Goal: Information Seeking & Learning: Learn about a topic

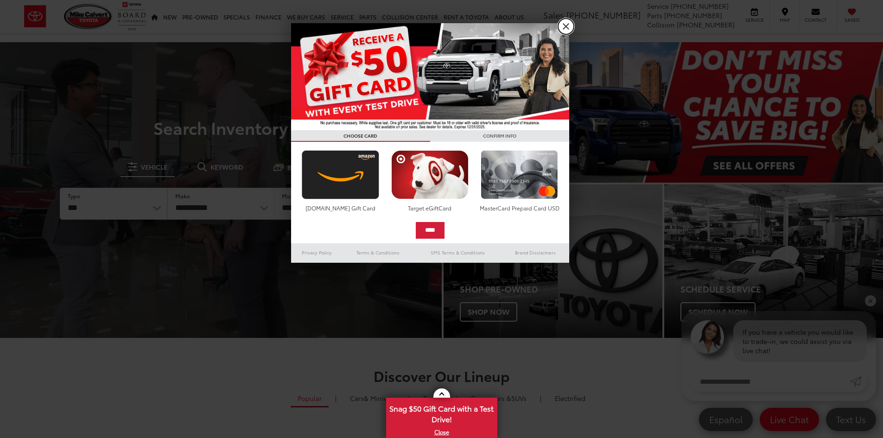
click at [566, 23] on link "X" at bounding box center [566, 27] width 16 height 16
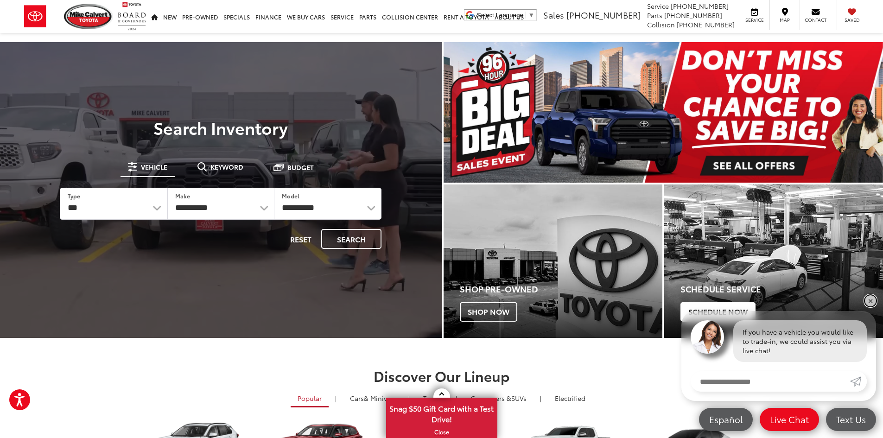
drag, startPoint x: 869, startPoint y: 300, endPoint x: 798, endPoint y: 288, distance: 71.8
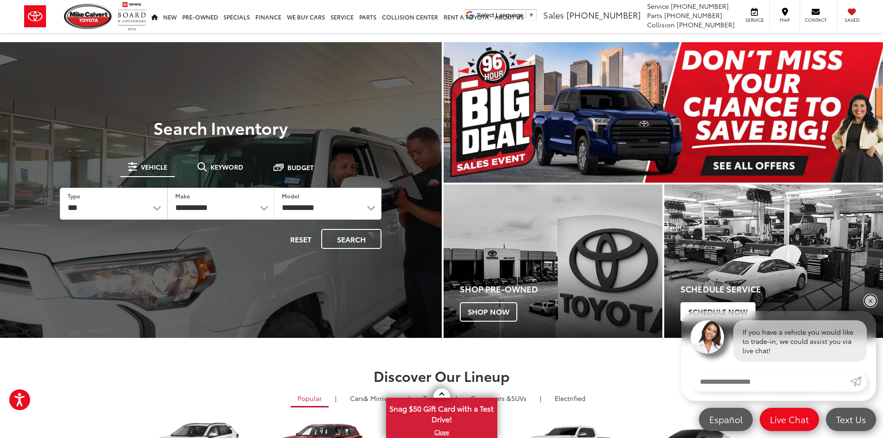
click at [869, 300] on link "✕" at bounding box center [870, 300] width 11 height 11
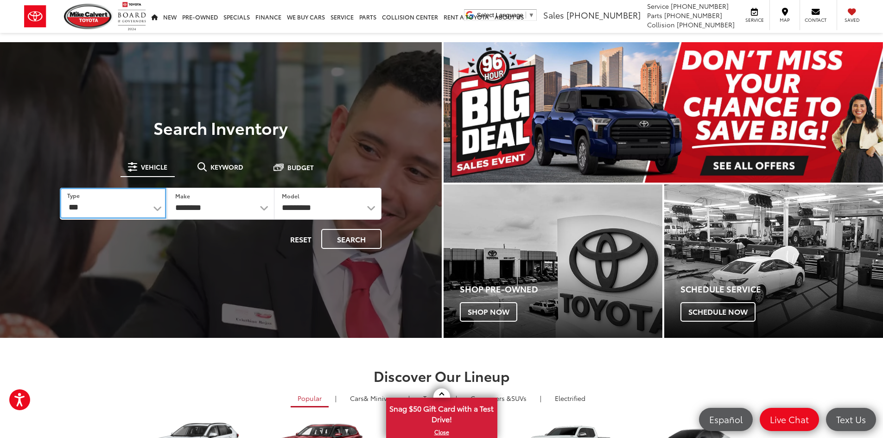
click at [133, 206] on select "*** *** **** *********" at bounding box center [113, 203] width 106 height 31
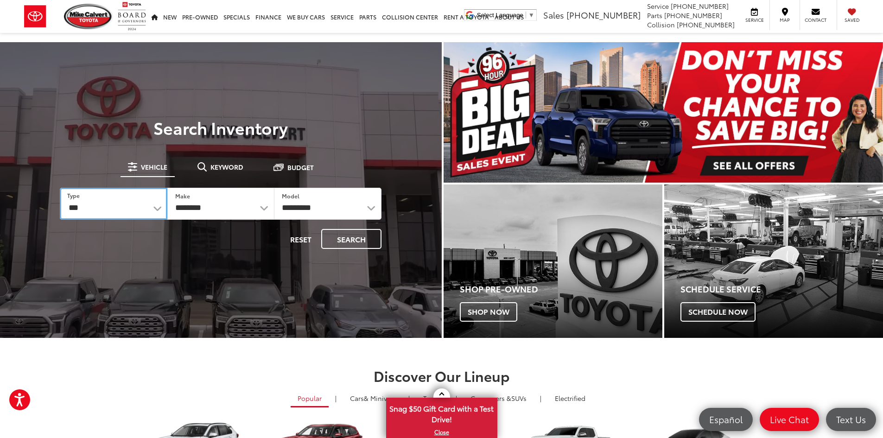
select select "******"
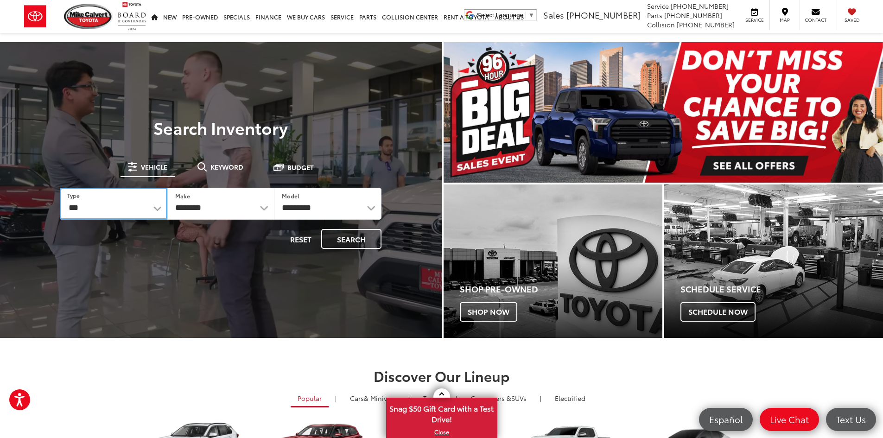
click at [60, 188] on select "*** *** **** *********" at bounding box center [113, 204] width 107 height 32
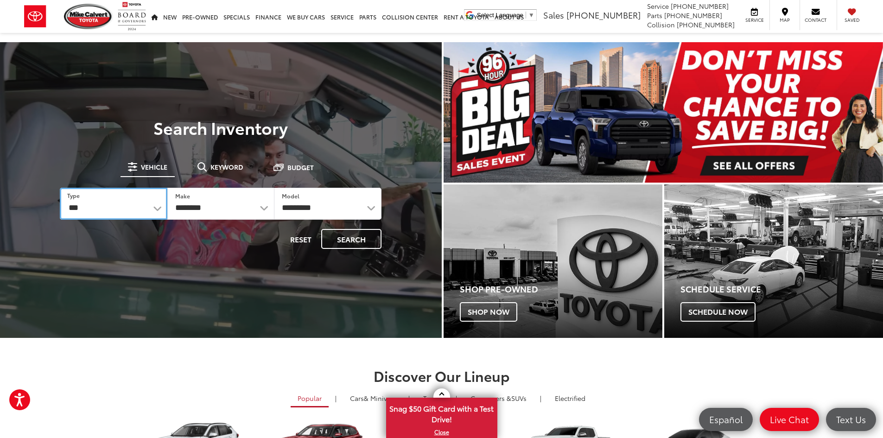
select select "******"
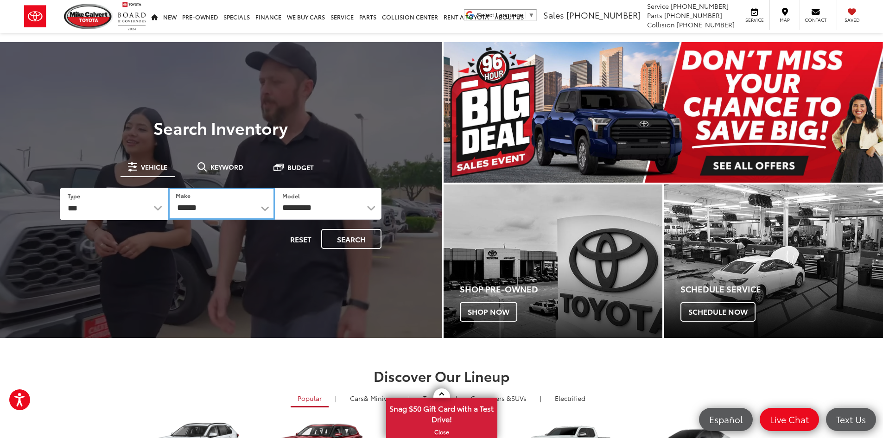
drag, startPoint x: 231, startPoint y: 214, endPoint x: 243, endPoint y: 209, distance: 12.7
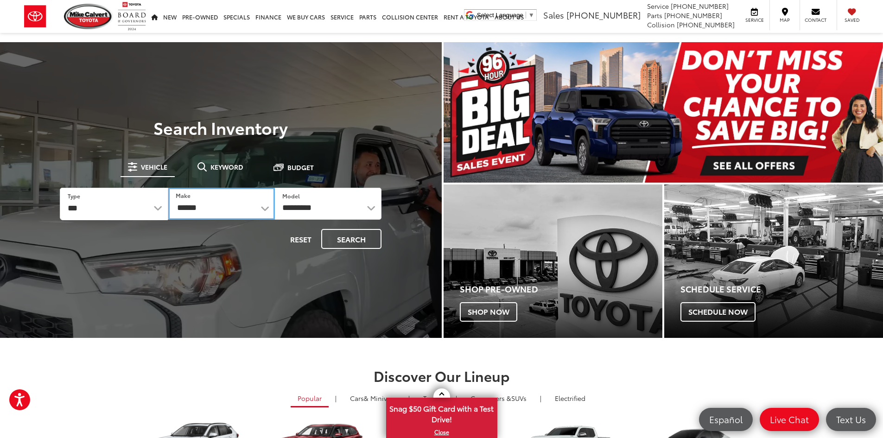
click at [231, 214] on select "******** ******" at bounding box center [221, 204] width 107 height 32
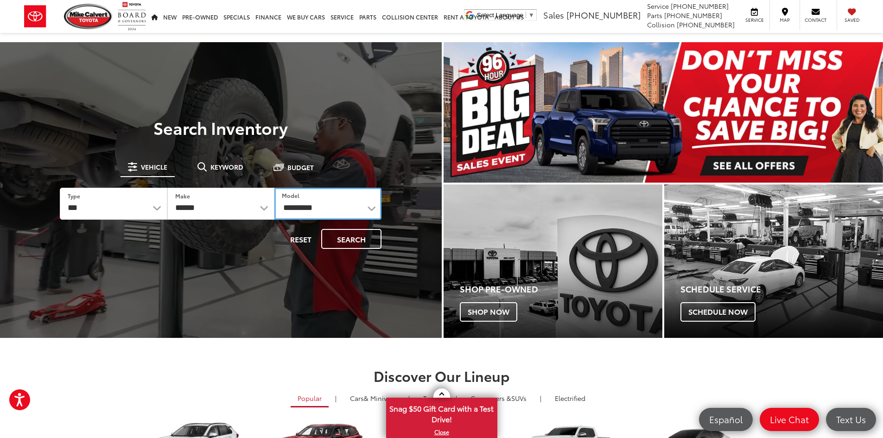
click at [332, 208] on select "**********" at bounding box center [328, 204] width 107 height 32
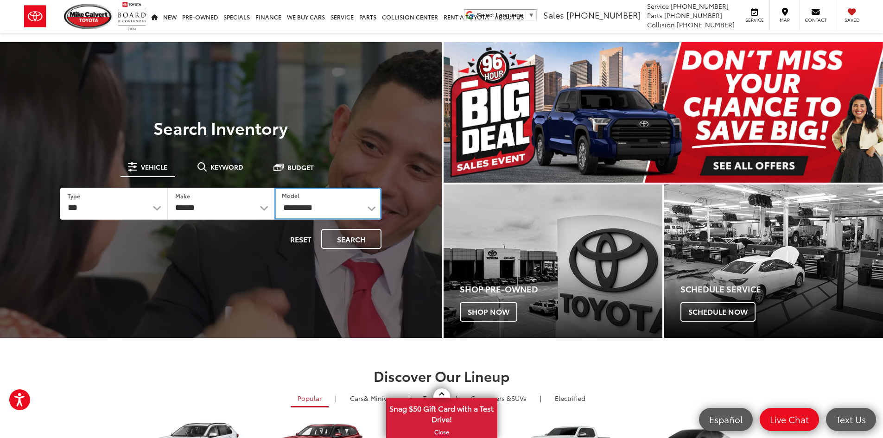
select select "******"
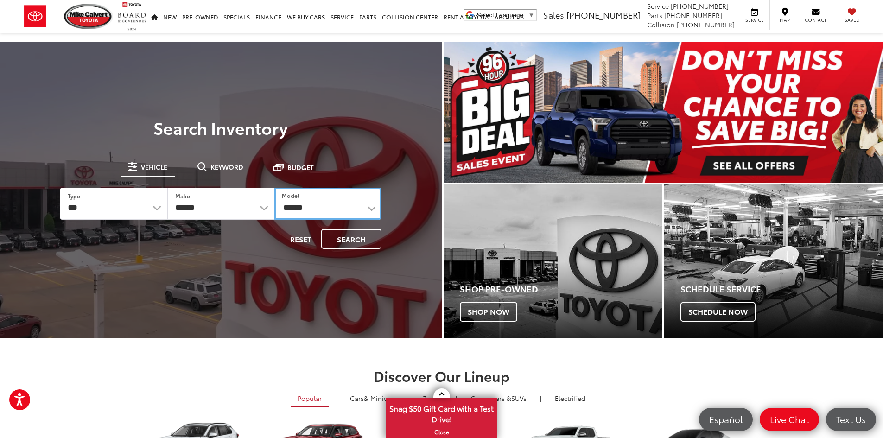
click at [275, 188] on select "**********" at bounding box center [328, 204] width 107 height 32
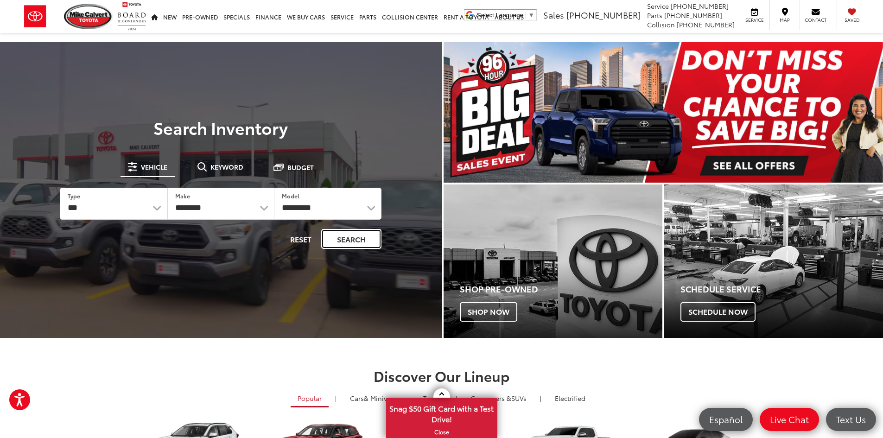
click at [358, 236] on button "Search" at bounding box center [351, 239] width 60 height 20
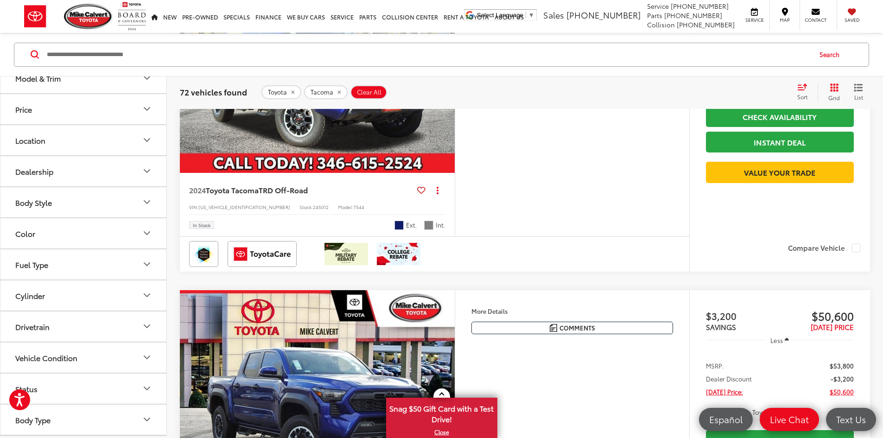
scroll to position [30, 0]
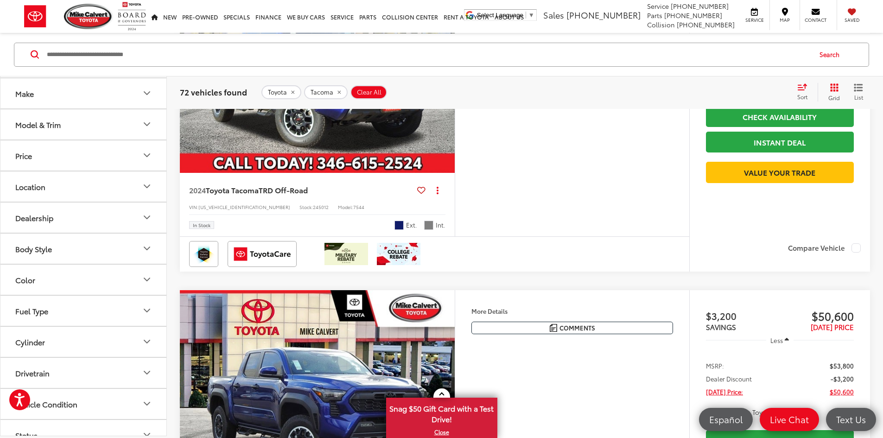
click at [127, 130] on button "Model & Trim" at bounding box center [83, 124] width 167 height 30
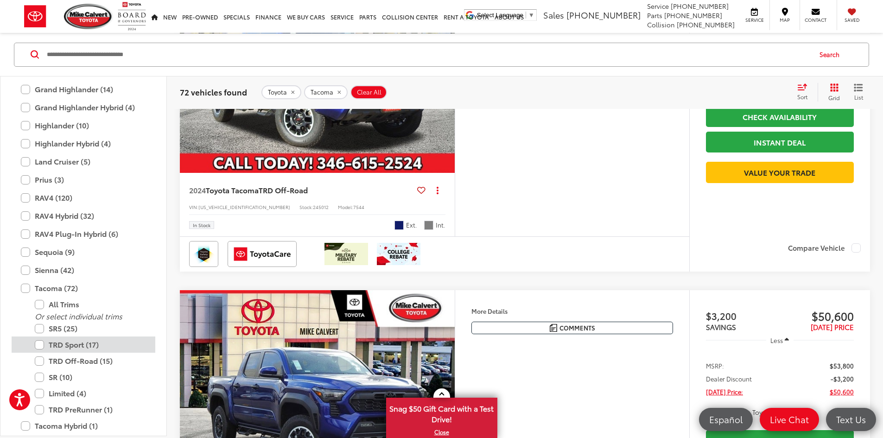
scroll to position [395, 0]
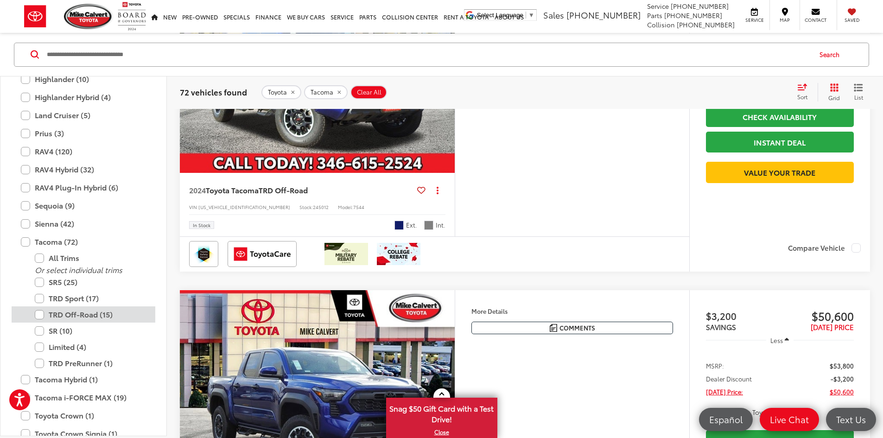
click at [38, 311] on label "TRD Off-Road (15)" at bounding box center [90, 315] width 111 height 16
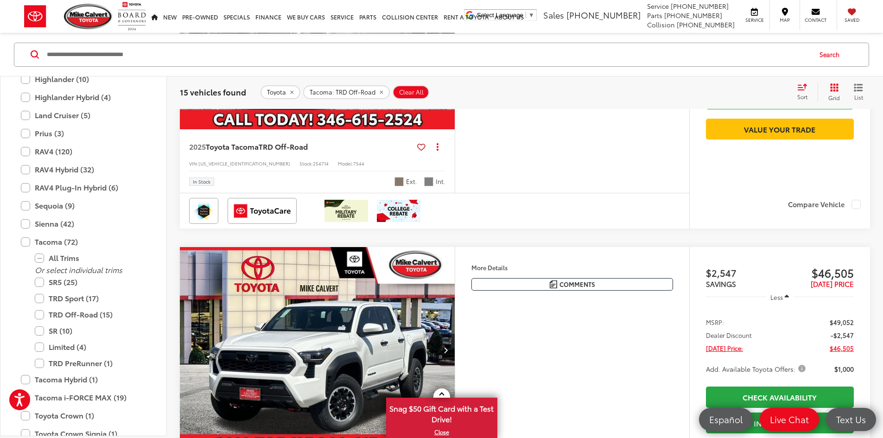
scroll to position [3474, 0]
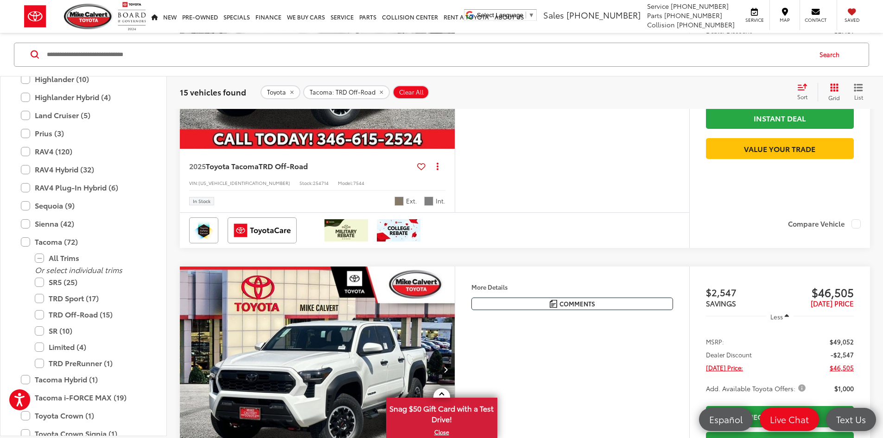
scroll to position [3520, 0]
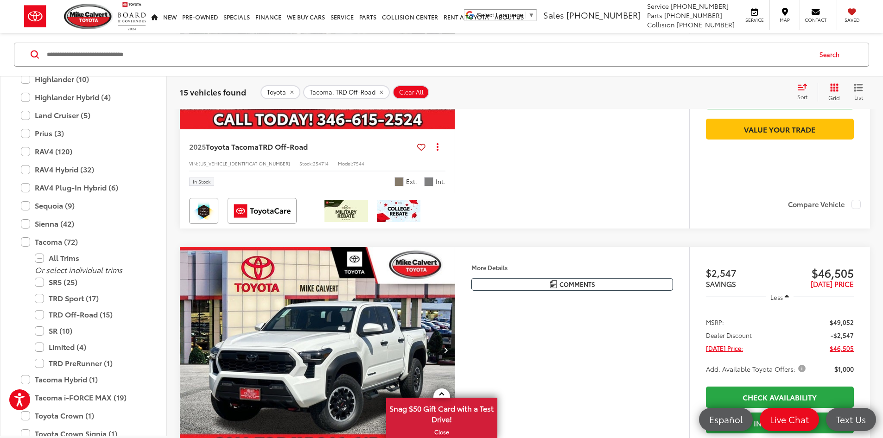
scroll to position [0, 1758]
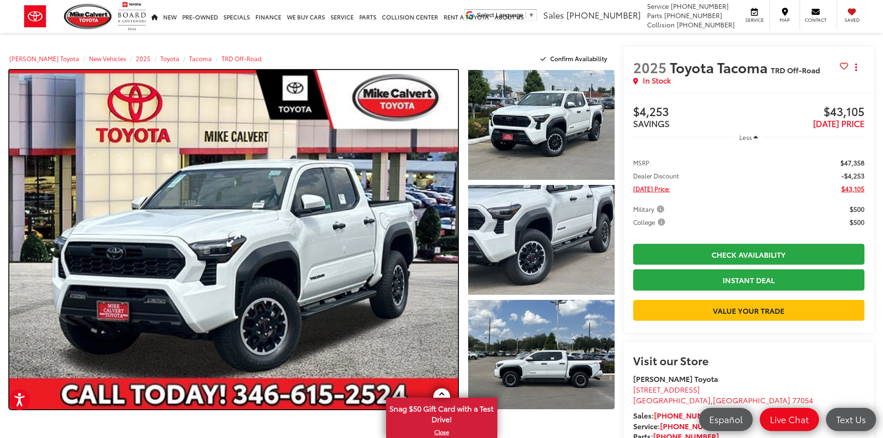
click at [317, 235] on link "Expand Photo 0" at bounding box center [233, 239] width 449 height 339
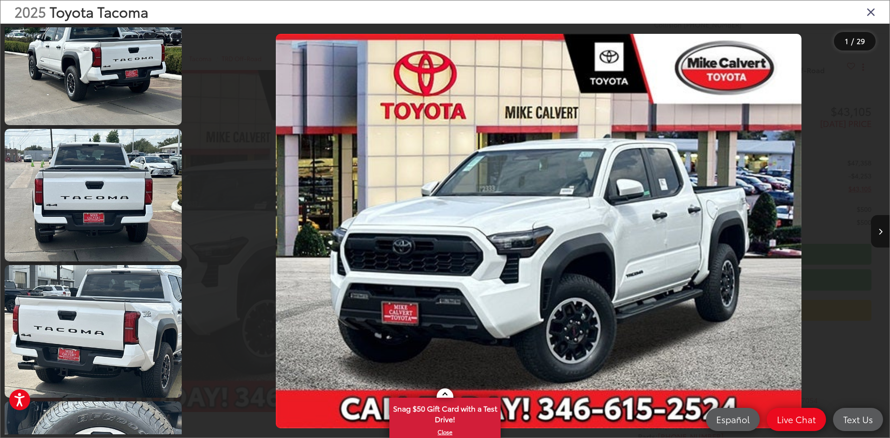
scroll to position [649, 0]
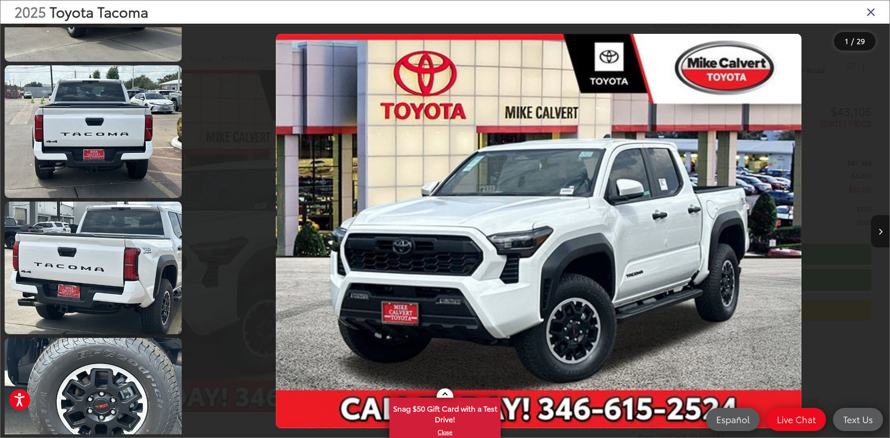
click at [877, 237] on button "Next image" at bounding box center [880, 231] width 19 height 32
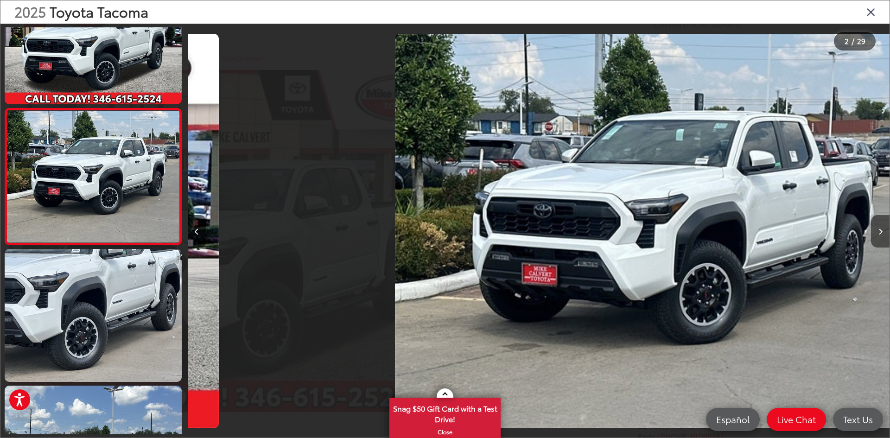
scroll to position [0, 702]
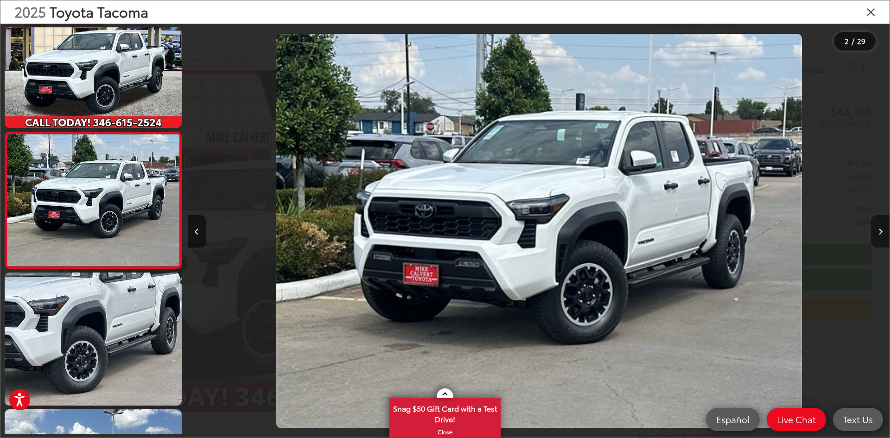
click at [877, 237] on button "Next image" at bounding box center [880, 231] width 19 height 32
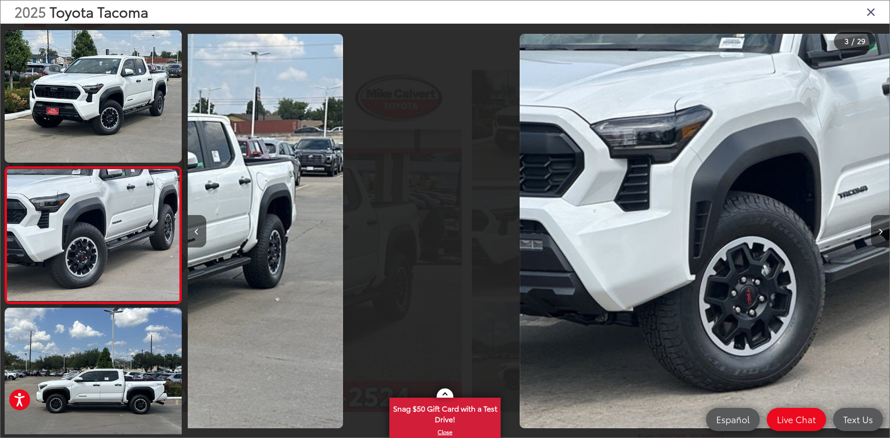
scroll to position [165, 0]
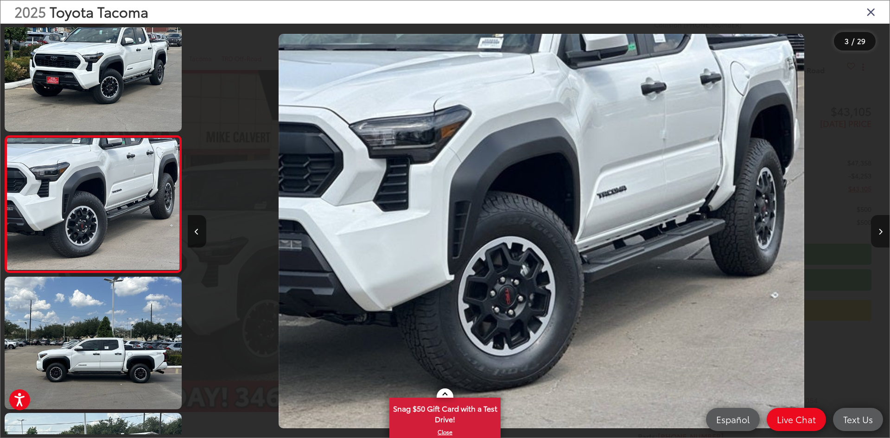
click at [877, 237] on button "Next image" at bounding box center [880, 231] width 19 height 32
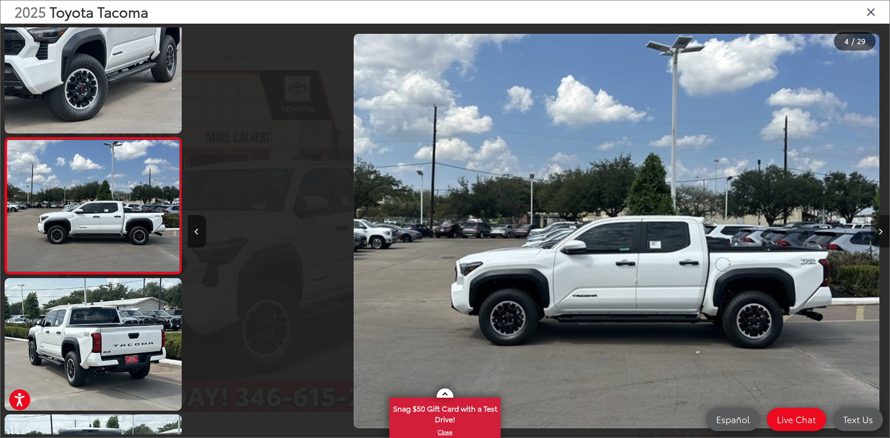
scroll to position [302, 0]
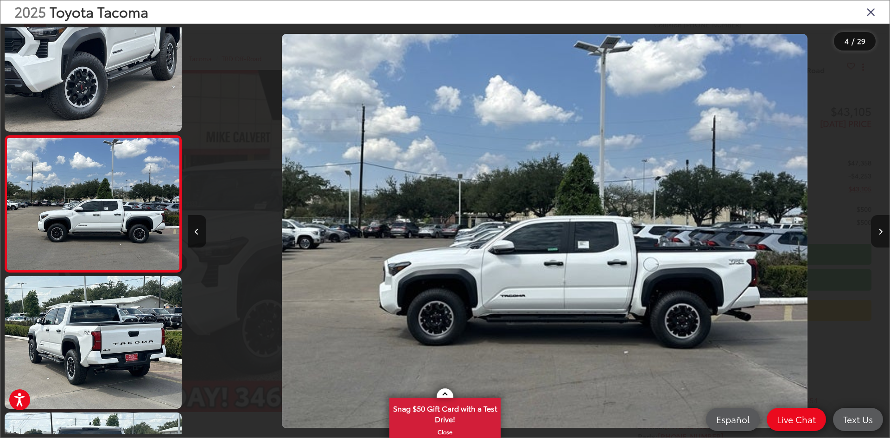
click at [877, 237] on button "Next image" at bounding box center [880, 231] width 19 height 32
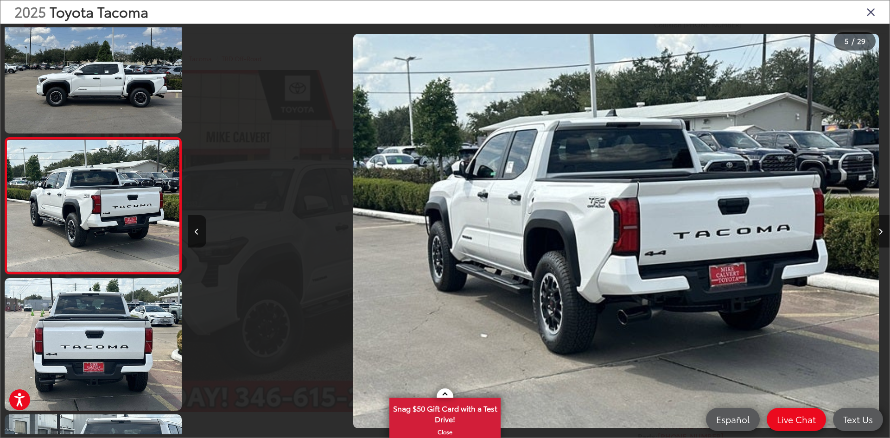
scroll to position [438, 0]
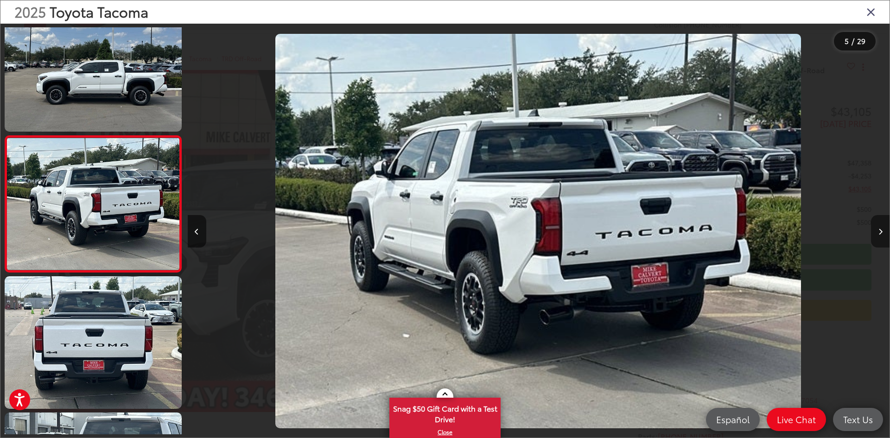
click at [877, 237] on button "Next image" at bounding box center [880, 231] width 19 height 32
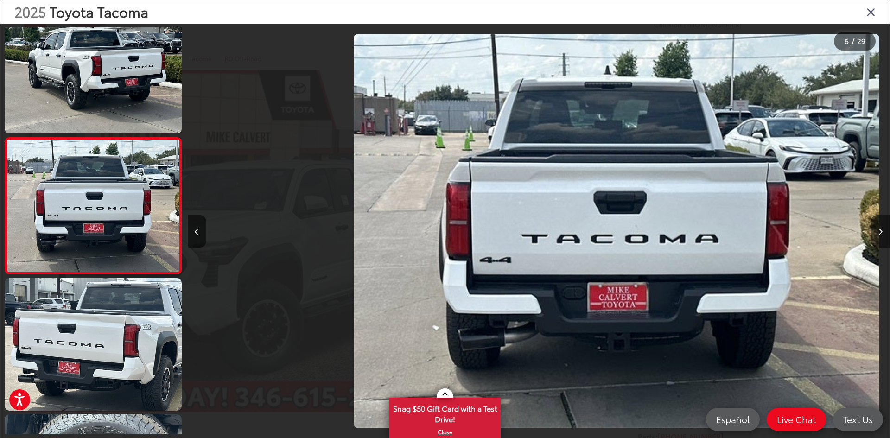
scroll to position [575, 0]
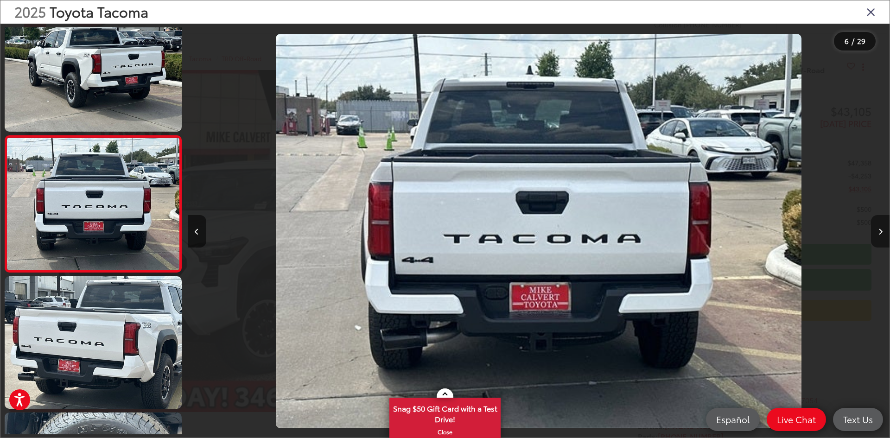
click at [877, 237] on button "Next image" at bounding box center [880, 231] width 19 height 32
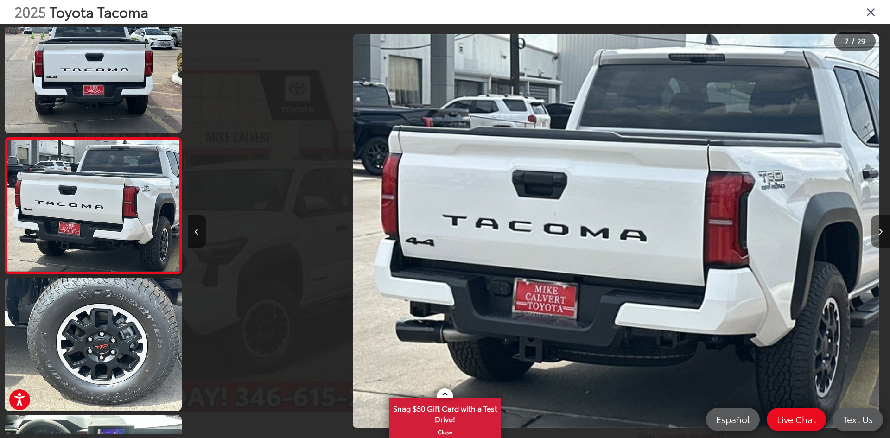
scroll to position [711, 0]
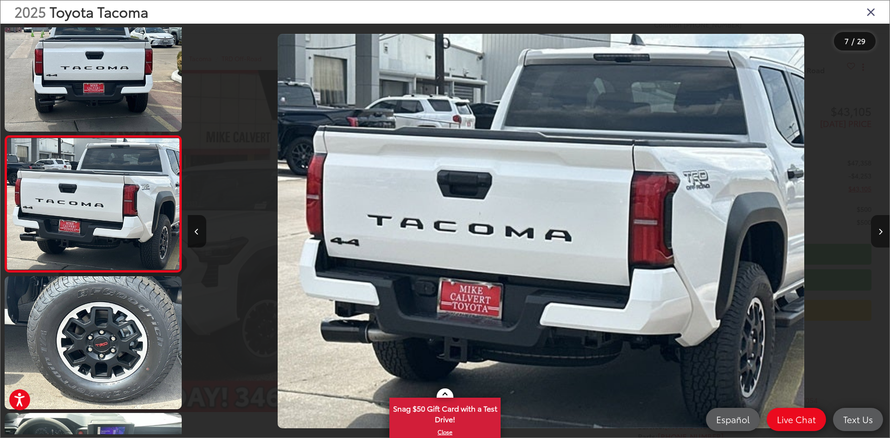
click at [877, 237] on button "Next image" at bounding box center [880, 231] width 19 height 32
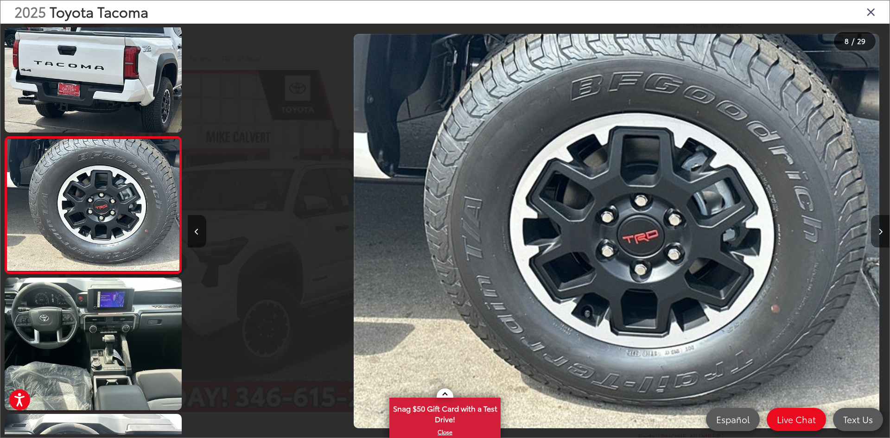
scroll to position [847, 0]
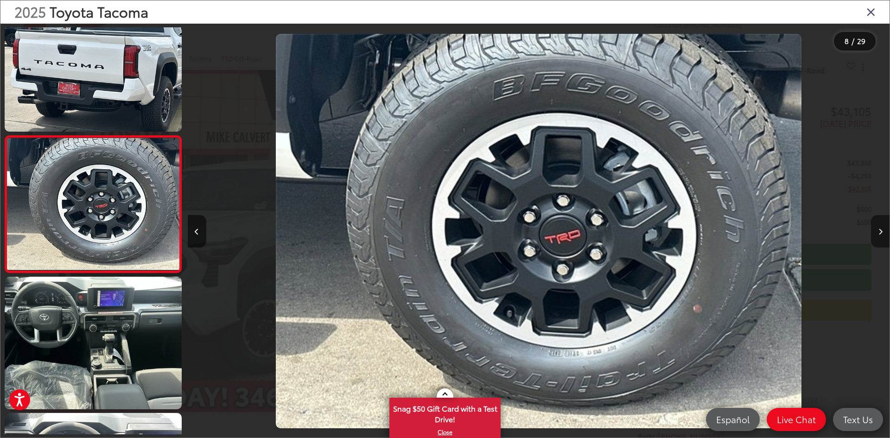
click at [877, 237] on button "Next image" at bounding box center [880, 231] width 19 height 32
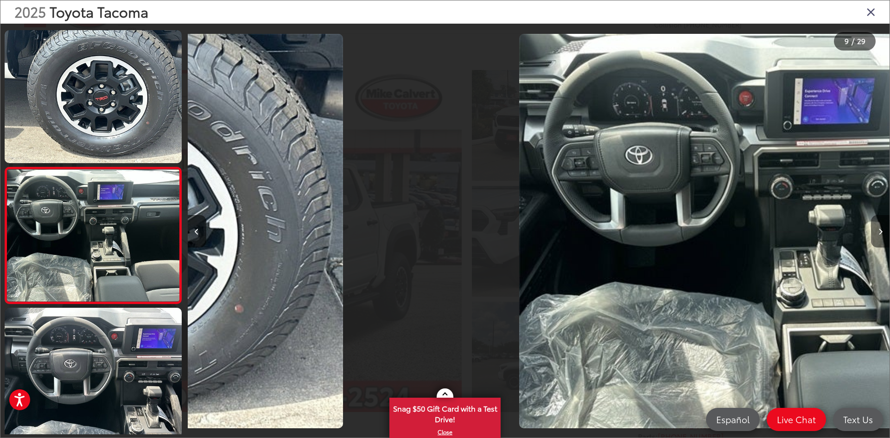
scroll to position [0, 0]
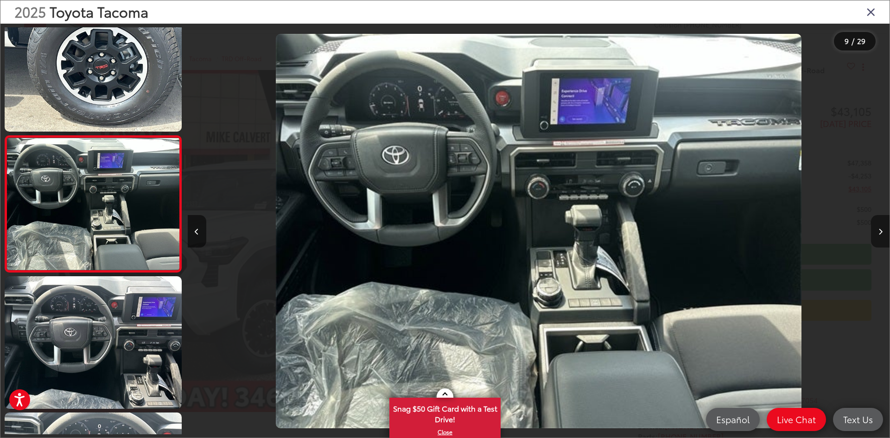
click at [877, 237] on button "Next image" at bounding box center [880, 231] width 19 height 32
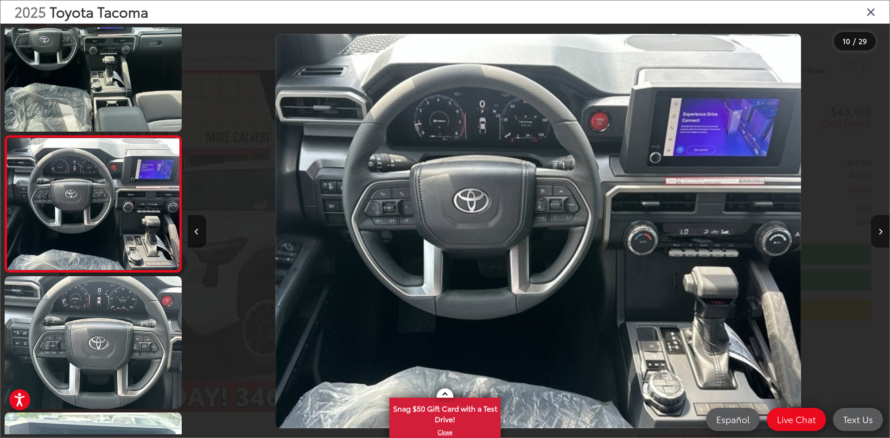
click at [877, 237] on button "Next image" at bounding box center [880, 231] width 19 height 32
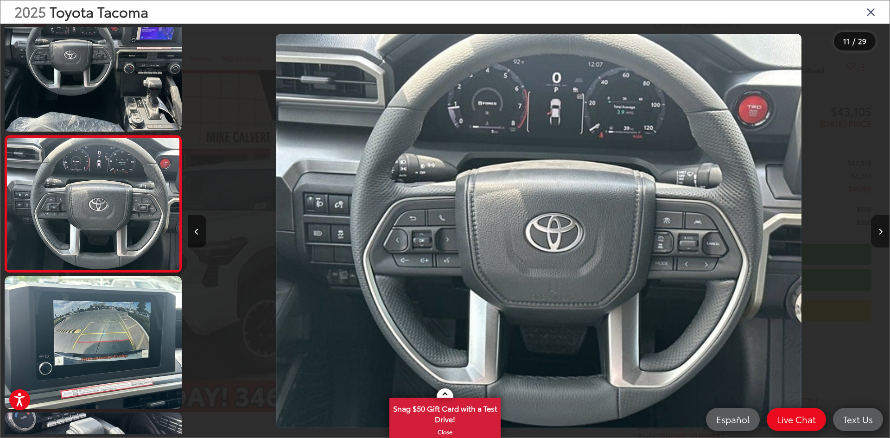
click at [877, 237] on button "Next image" at bounding box center [880, 231] width 19 height 32
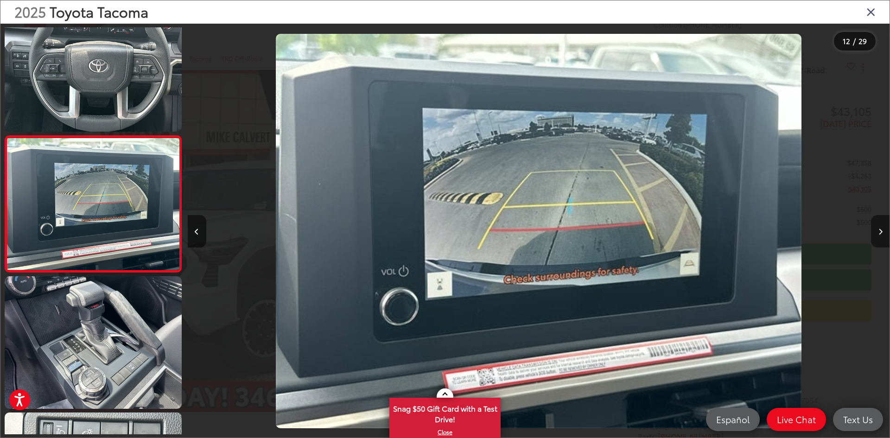
click at [877, 237] on button "Next image" at bounding box center [880, 231] width 19 height 32
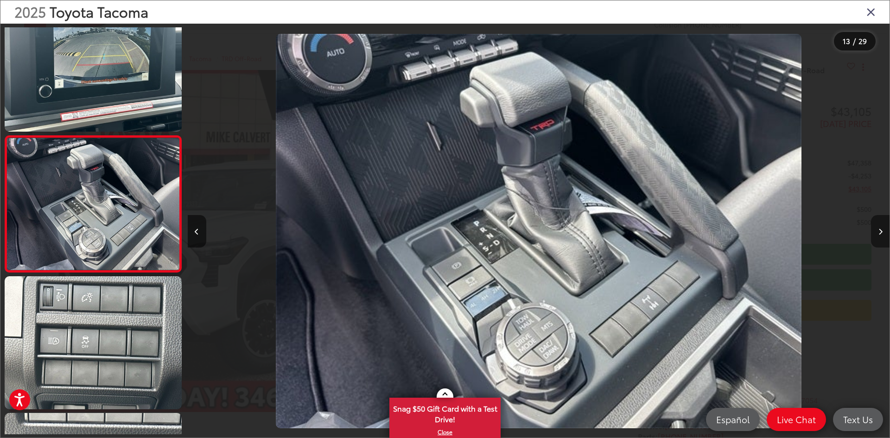
click at [877, 237] on button "Next image" at bounding box center [880, 231] width 19 height 32
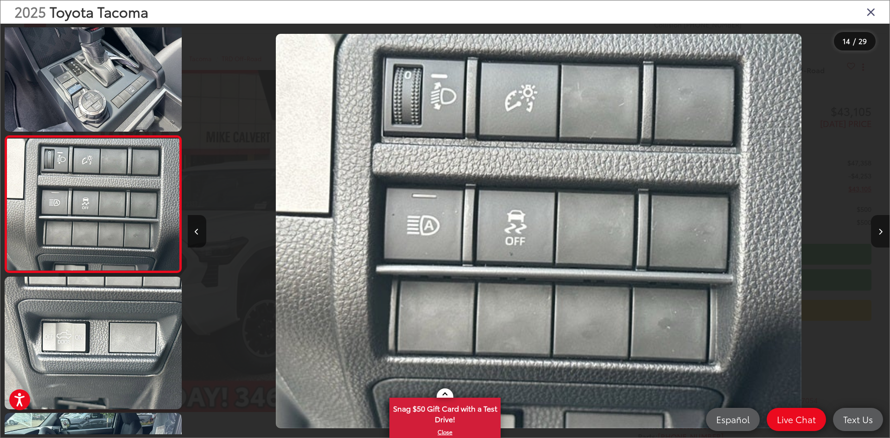
click at [877, 237] on button "Next image" at bounding box center [880, 231] width 19 height 32
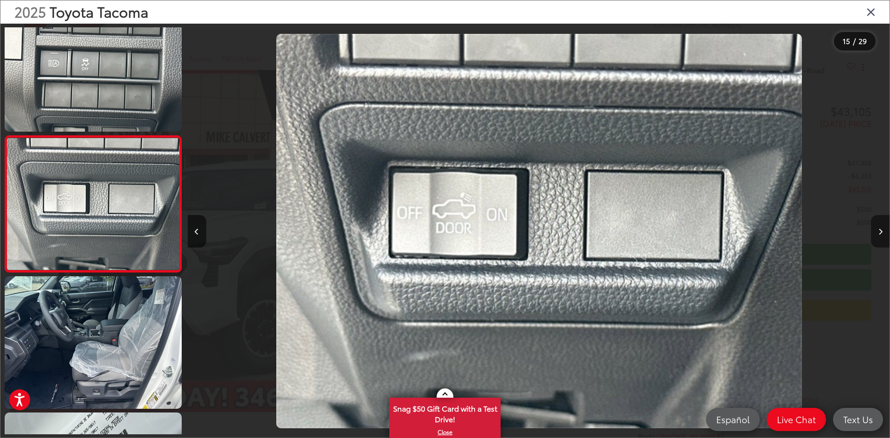
click at [877, 237] on button "Next image" at bounding box center [880, 231] width 19 height 32
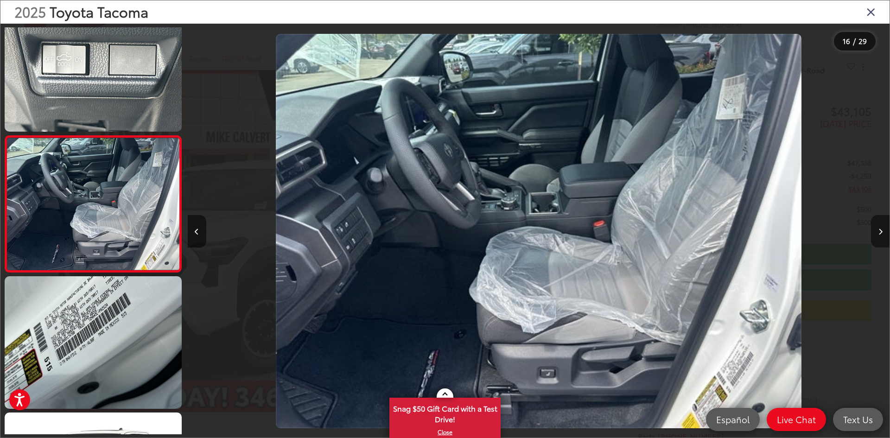
click at [877, 237] on button "Next image" at bounding box center [880, 231] width 19 height 32
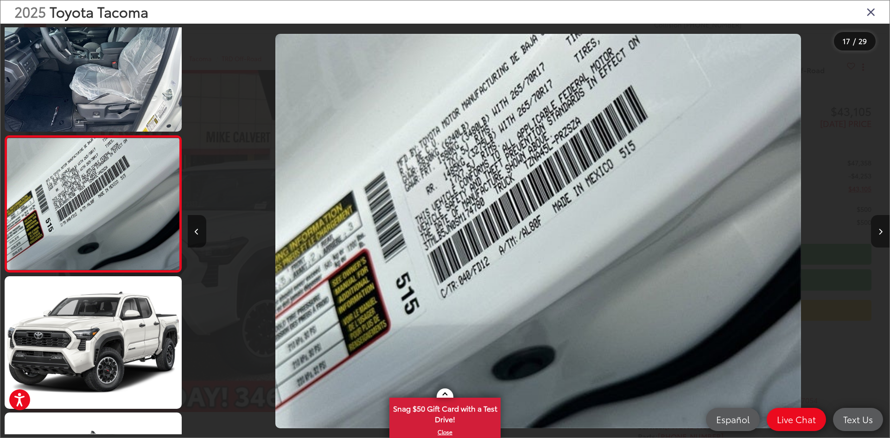
click at [877, 237] on button "Next image" at bounding box center [880, 231] width 19 height 32
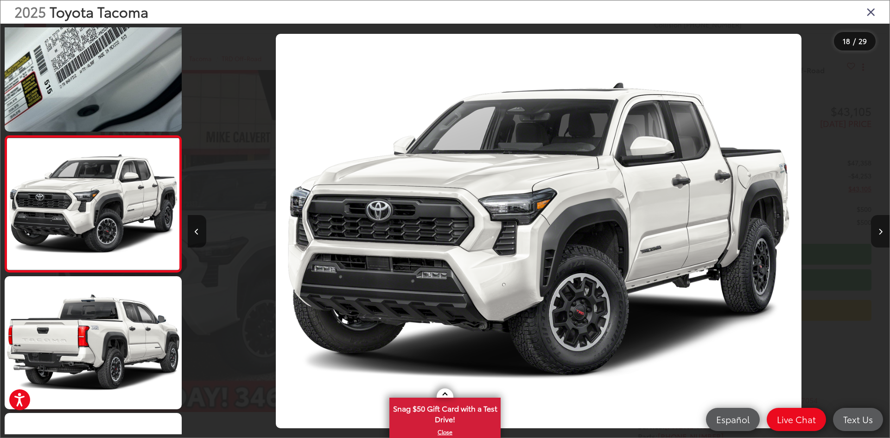
click at [877, 237] on button "Next image" at bounding box center [880, 231] width 19 height 32
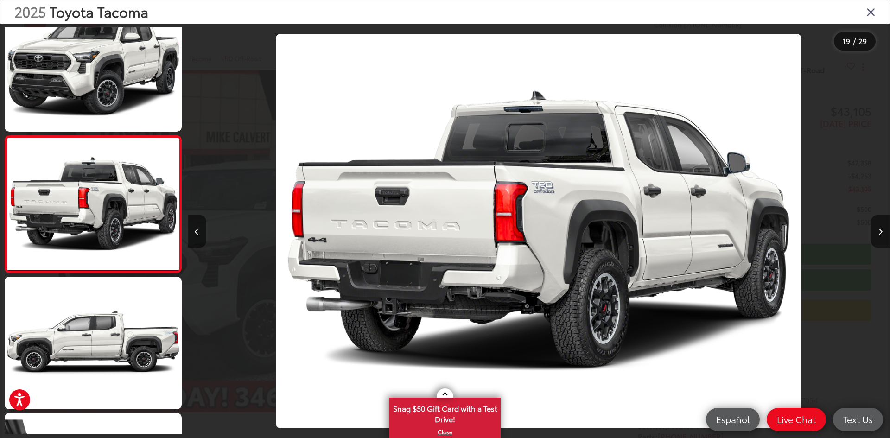
click at [876, 14] on div "2025 Toyota Tacoma" at bounding box center [444, 11] width 889 height 23
click at [872, 13] on icon "Close gallery" at bounding box center [871, 12] width 9 height 12
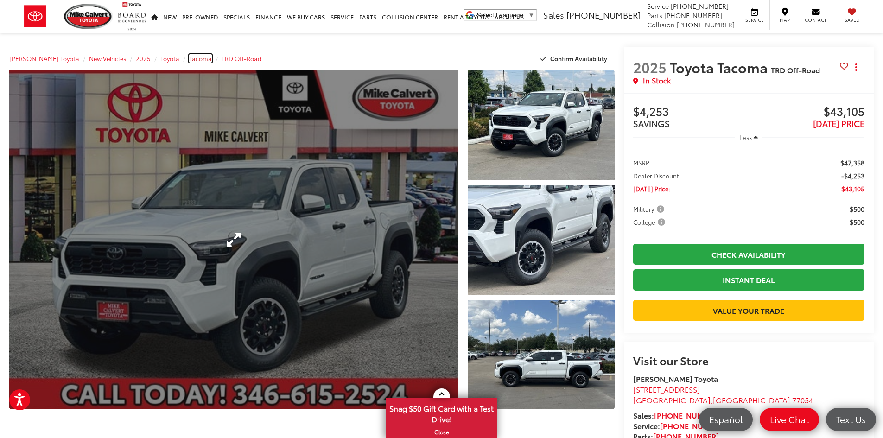
drag, startPoint x: 182, startPoint y: 60, endPoint x: 274, endPoint y: 102, distance: 101.7
click at [189, 60] on span "Tacoma" at bounding box center [200, 58] width 23 height 8
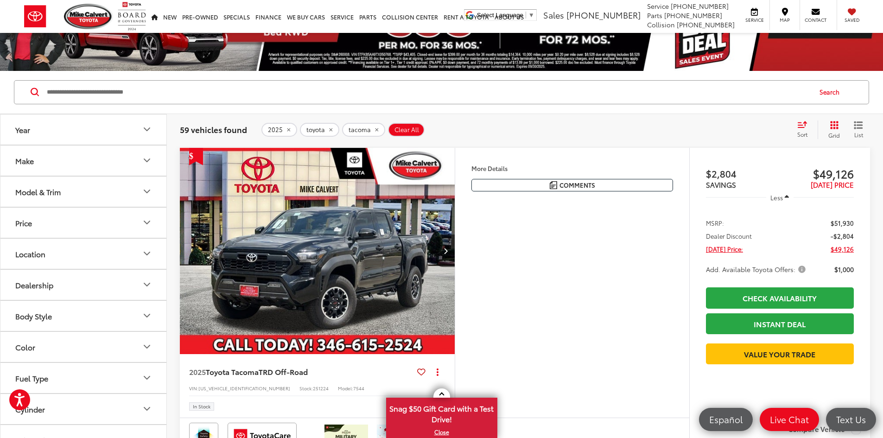
scroll to position [93, 0]
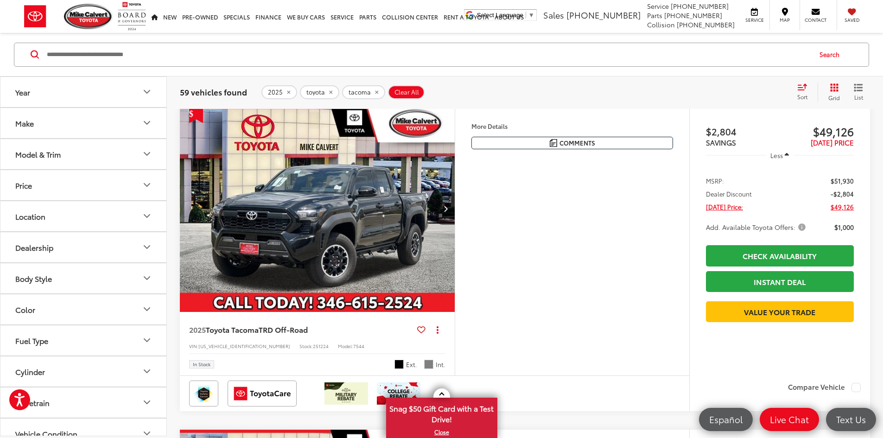
click at [455, 225] on button "Next image" at bounding box center [445, 208] width 19 height 32
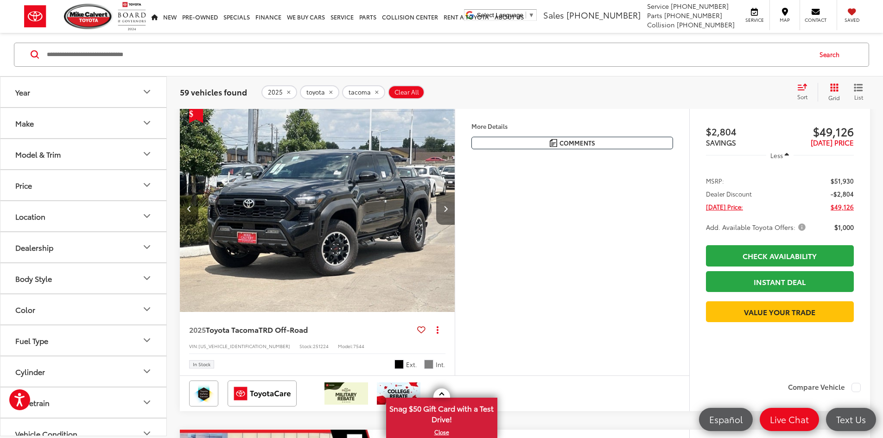
click at [455, 225] on button "Next image" at bounding box center [445, 208] width 19 height 32
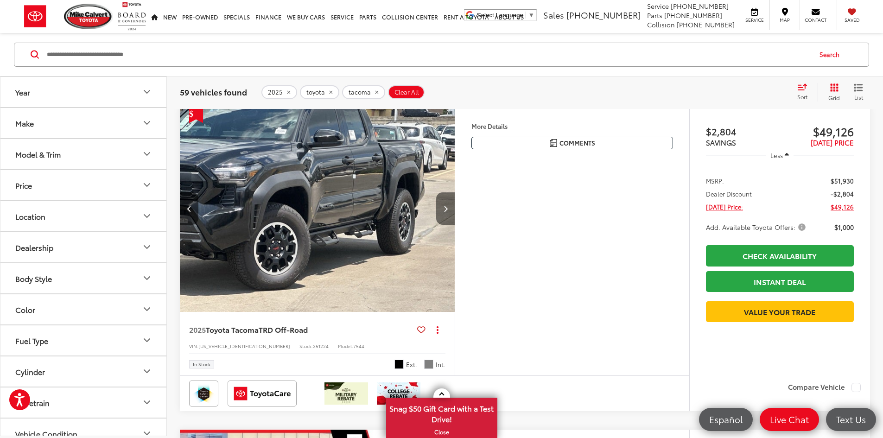
scroll to position [0, 703]
click at [0, 0] on button "More..." at bounding box center [0, 0] width 0 height 0
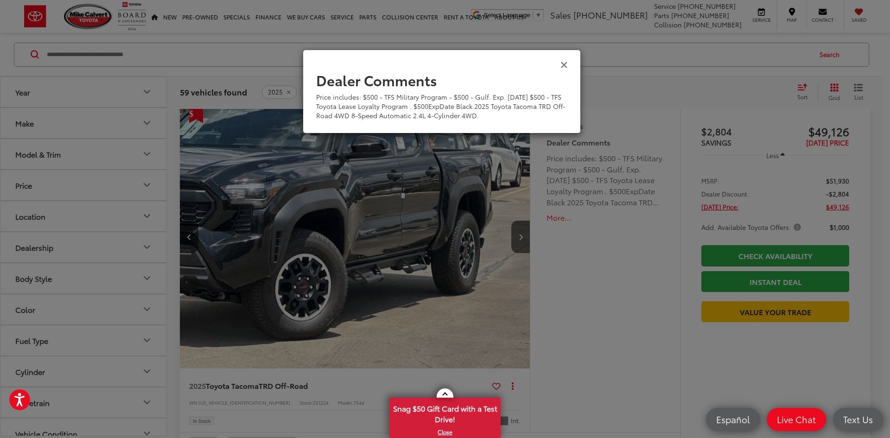
click at [565, 63] on icon "Close" at bounding box center [564, 64] width 7 height 10
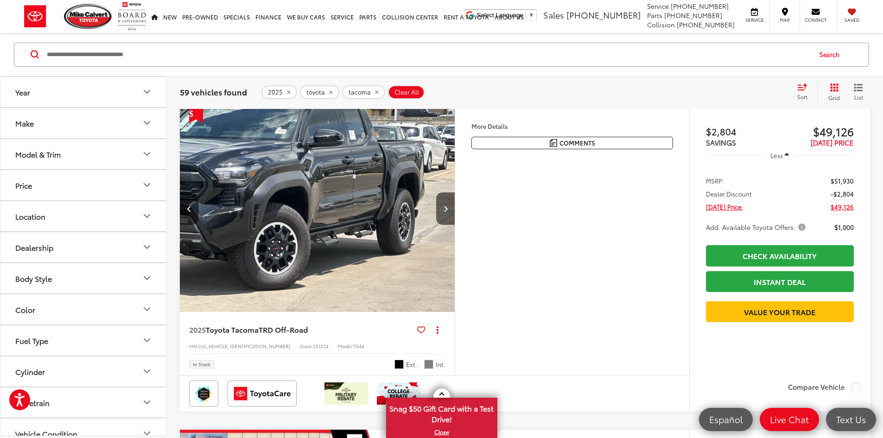
drag, startPoint x: 190, startPoint y: 238, endPoint x: 199, endPoint y: 239, distance: 8.8
click at [190, 212] on icon "Previous image" at bounding box center [189, 208] width 4 height 6
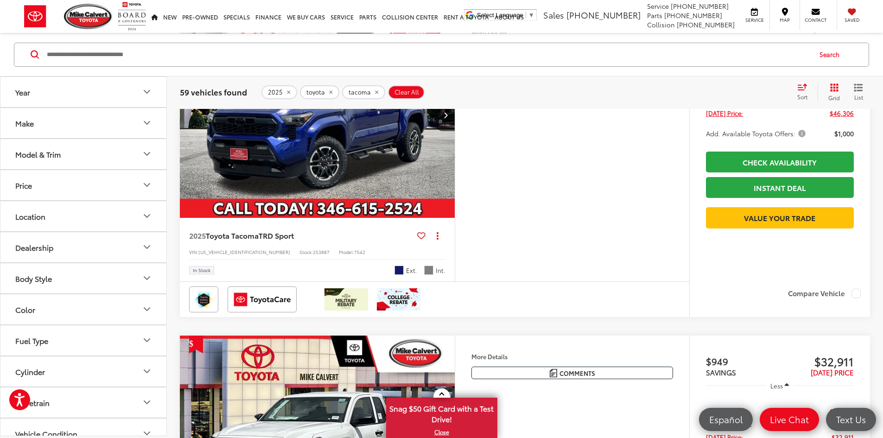
scroll to position [2736, 0]
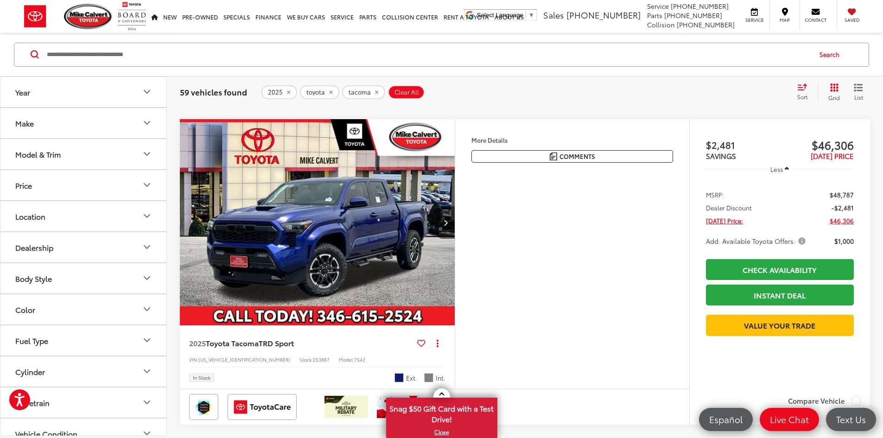
scroll to position [2736, 0]
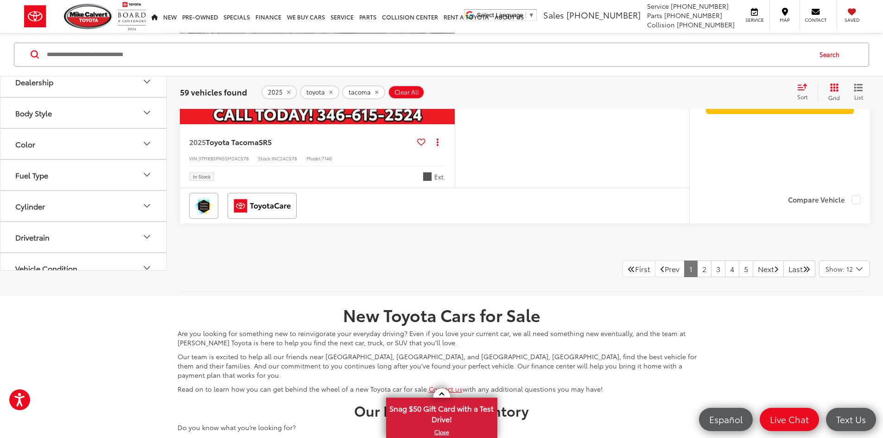
scroll to position [3895, 0]
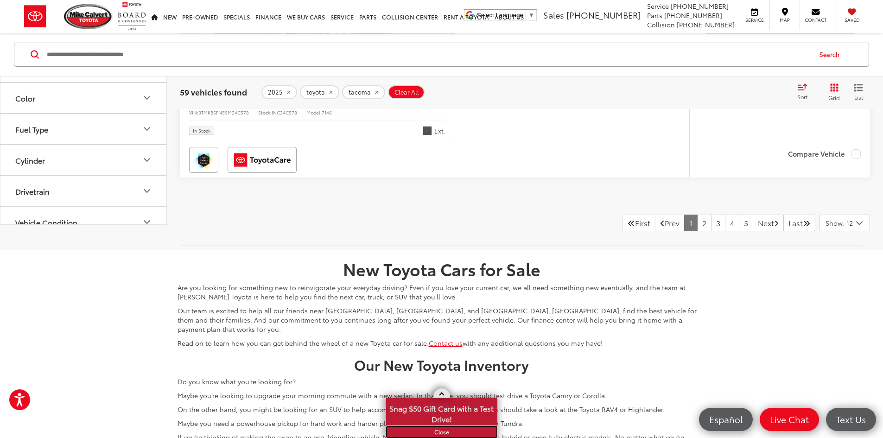
click at [441, 432] on link "X" at bounding box center [441, 432] width 109 height 10
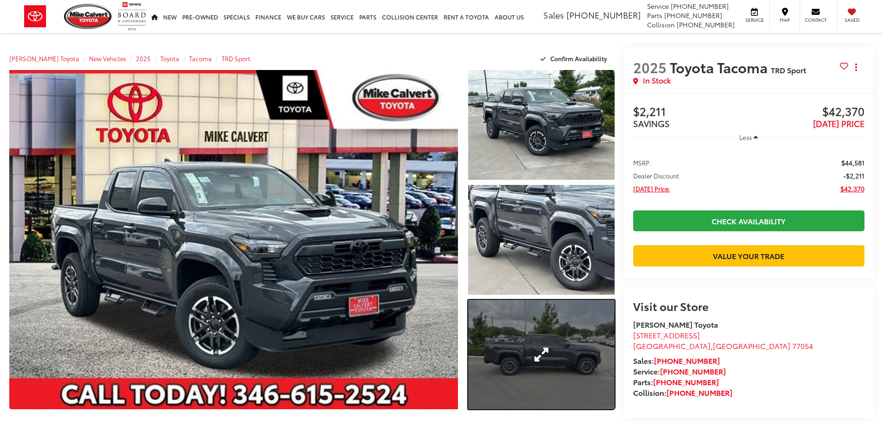
click at [594, 355] on link "Expand Photo 3" at bounding box center [541, 355] width 147 height 110
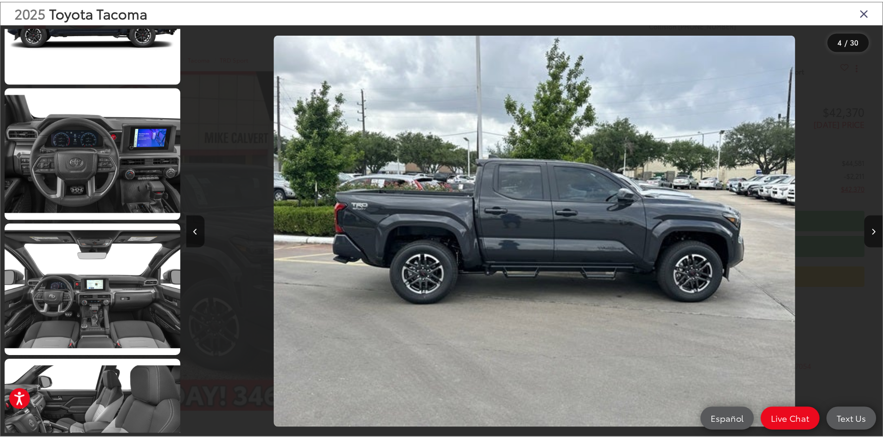
scroll to position [2806, 0]
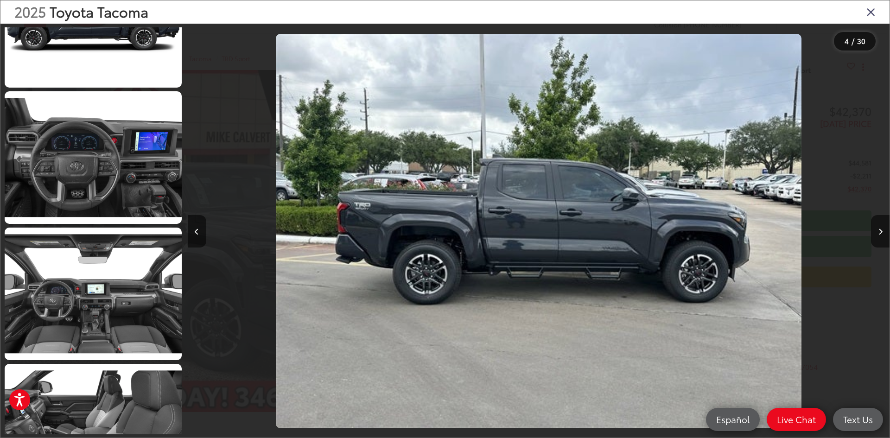
click at [869, 13] on icon "Close gallery" at bounding box center [871, 12] width 9 height 12
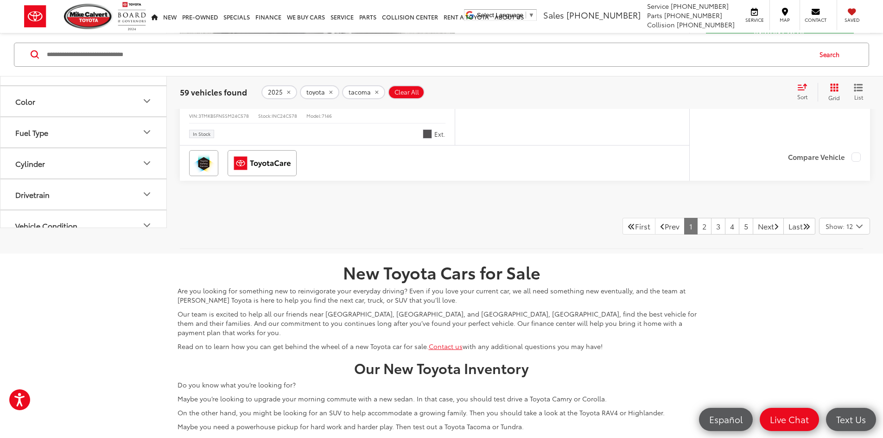
scroll to position [3891, 0]
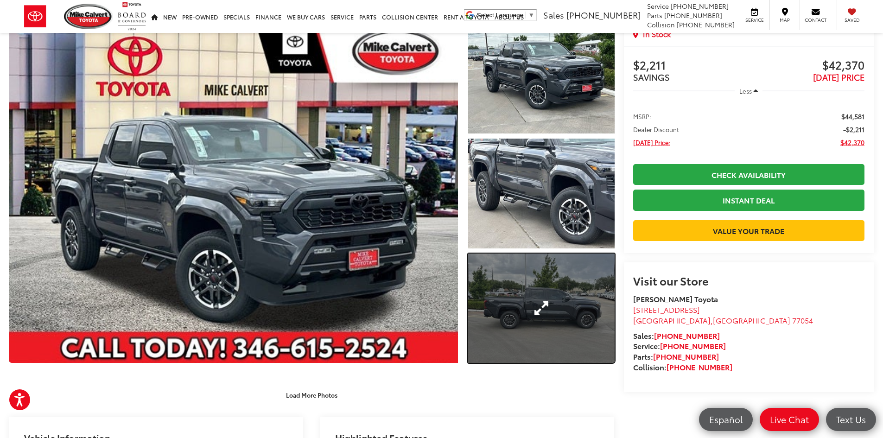
click at [544, 300] on link "Expand Photo 3" at bounding box center [541, 309] width 147 height 110
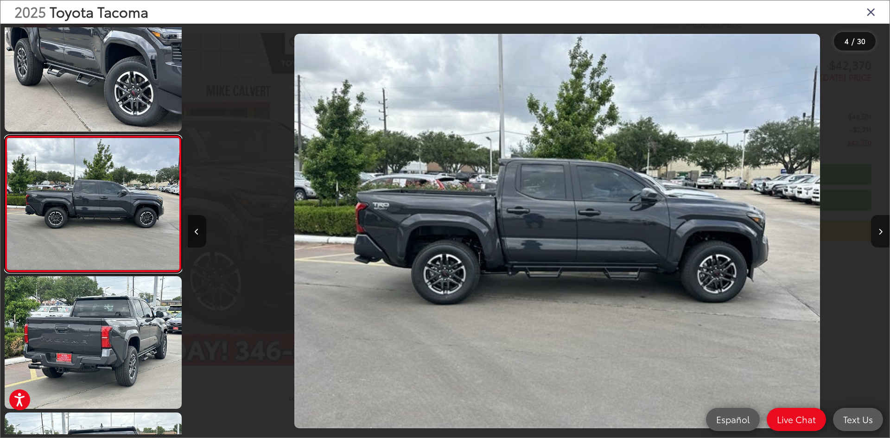
scroll to position [0, 2107]
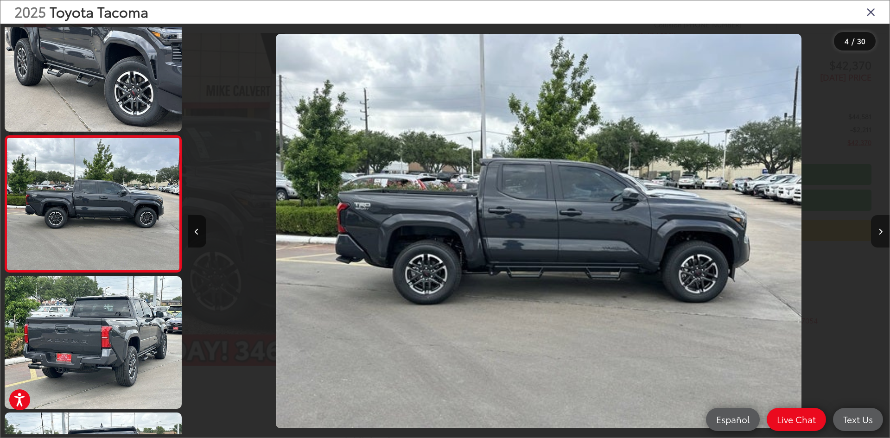
click at [876, 235] on button "Next image" at bounding box center [880, 231] width 19 height 32
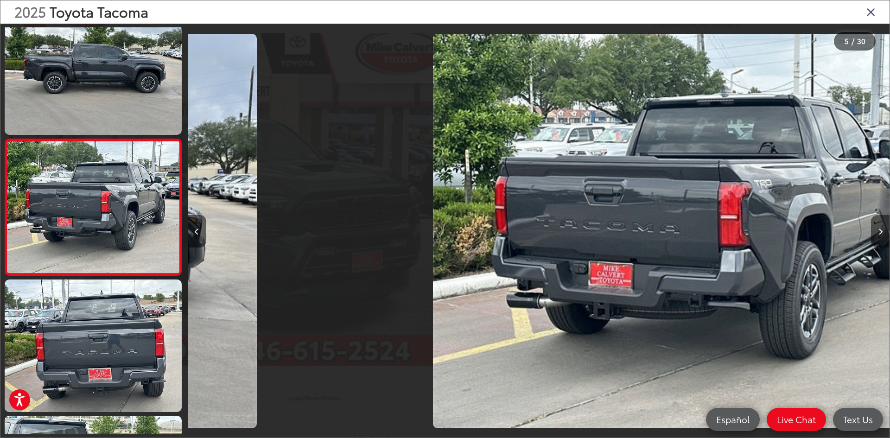
scroll to position [438, 0]
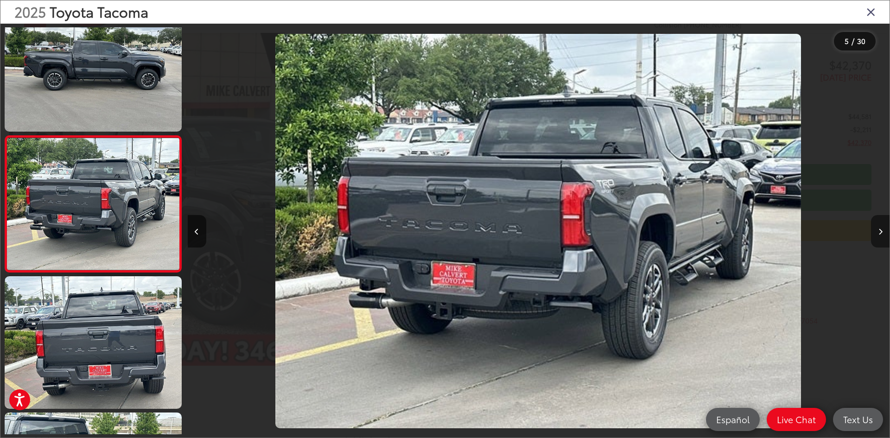
click at [875, 236] on button "Next image" at bounding box center [880, 231] width 19 height 32
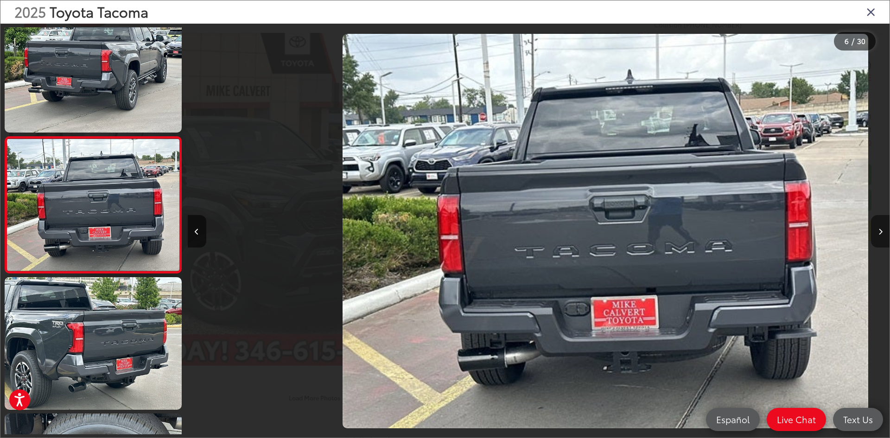
scroll to position [575, 0]
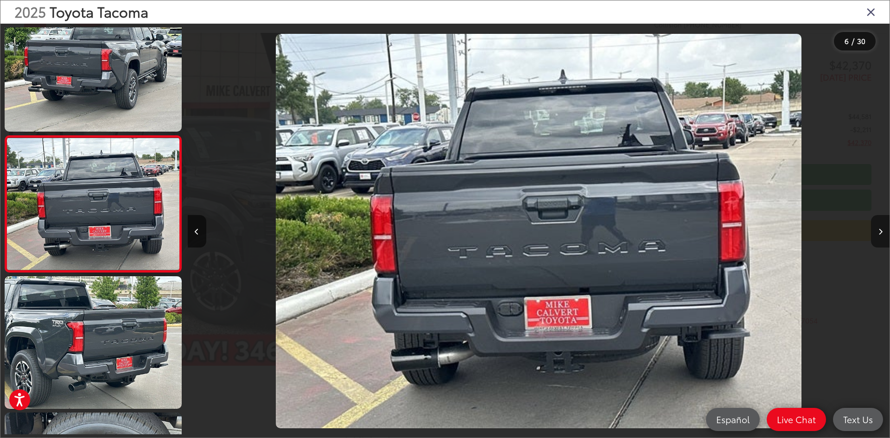
click at [875, 237] on button "Next image" at bounding box center [880, 231] width 19 height 32
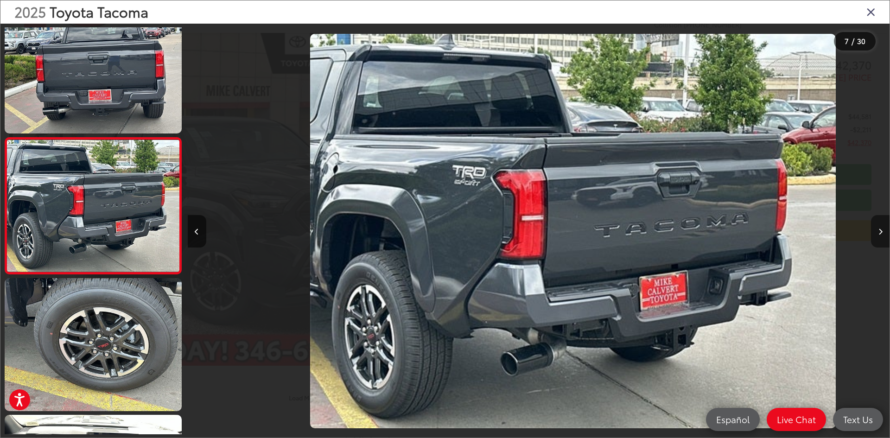
scroll to position [711, 0]
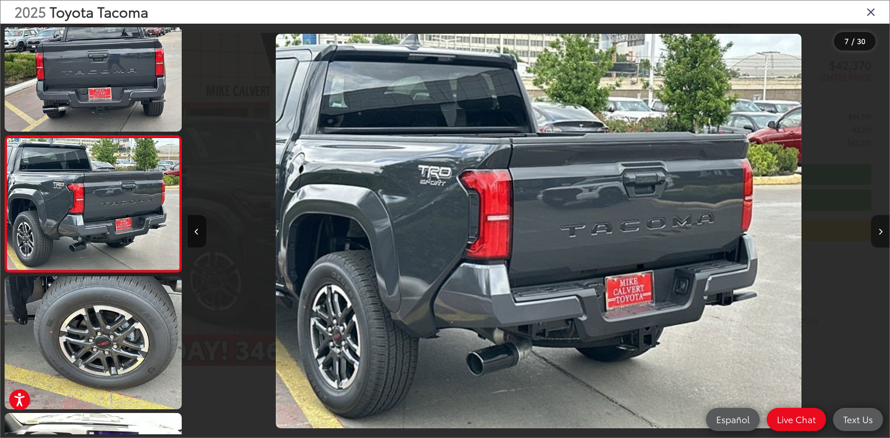
click at [875, 237] on button "Next image" at bounding box center [880, 231] width 19 height 32
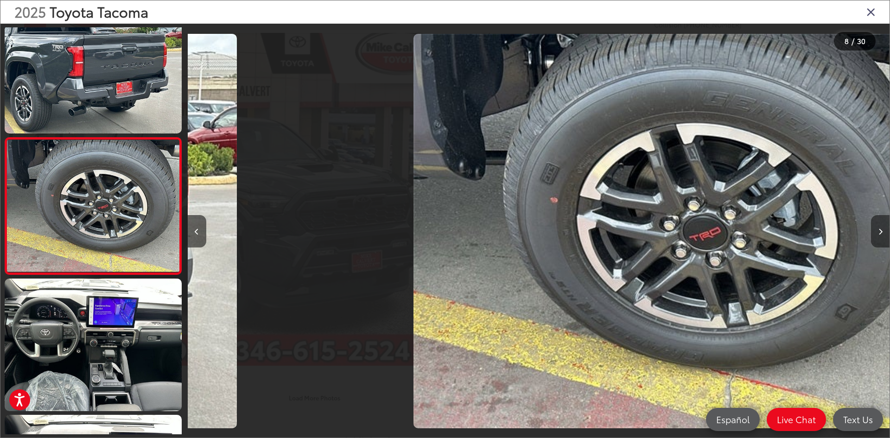
scroll to position [847, 0]
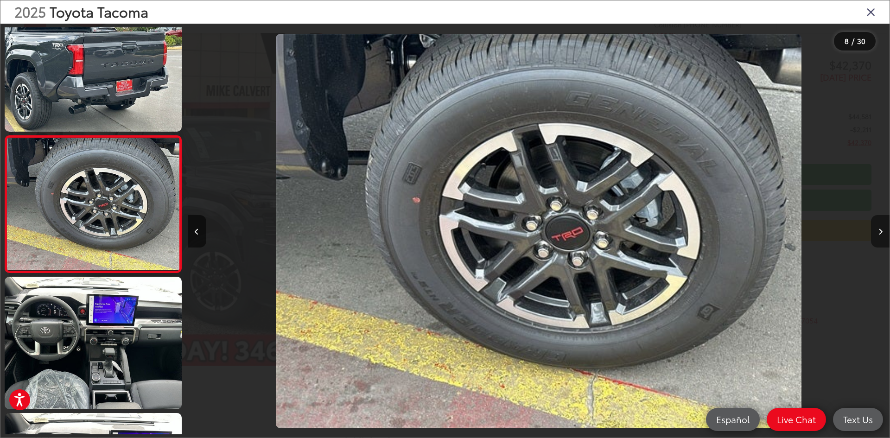
click at [875, 237] on button "Next image" at bounding box center [880, 231] width 19 height 32
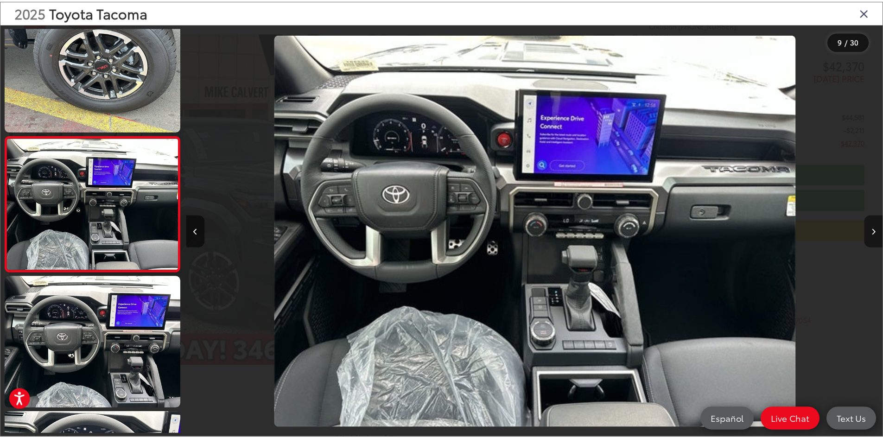
scroll to position [0, 5618]
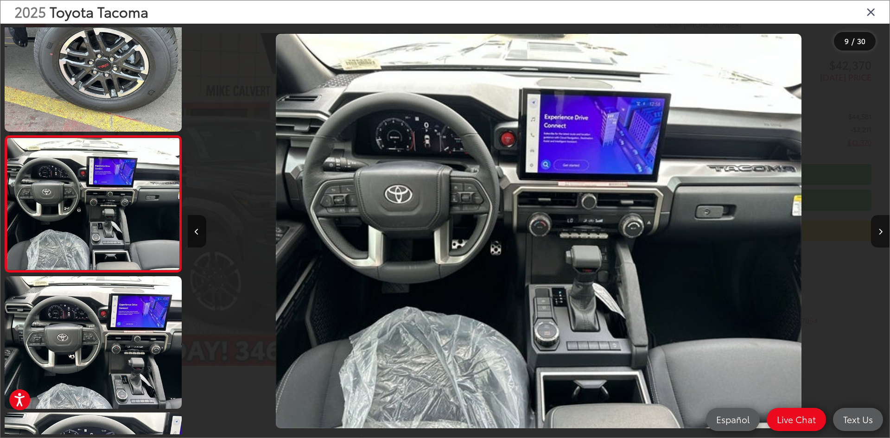
click at [869, 13] on icon "Close gallery" at bounding box center [871, 12] width 9 height 12
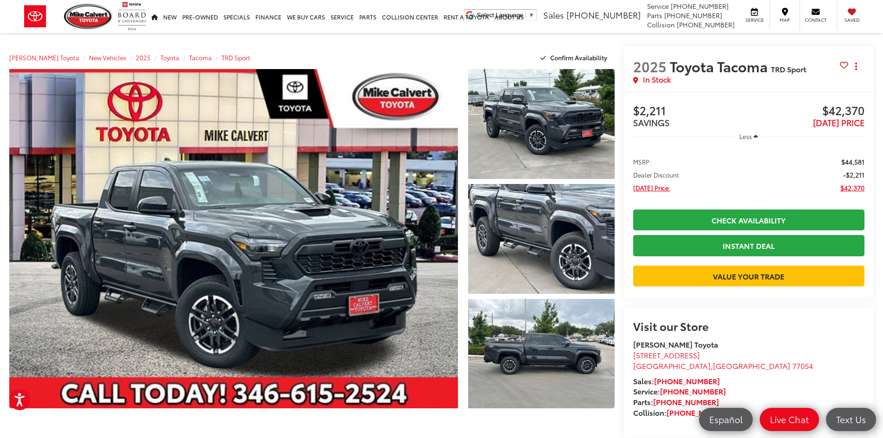
scroll to position [0, 0]
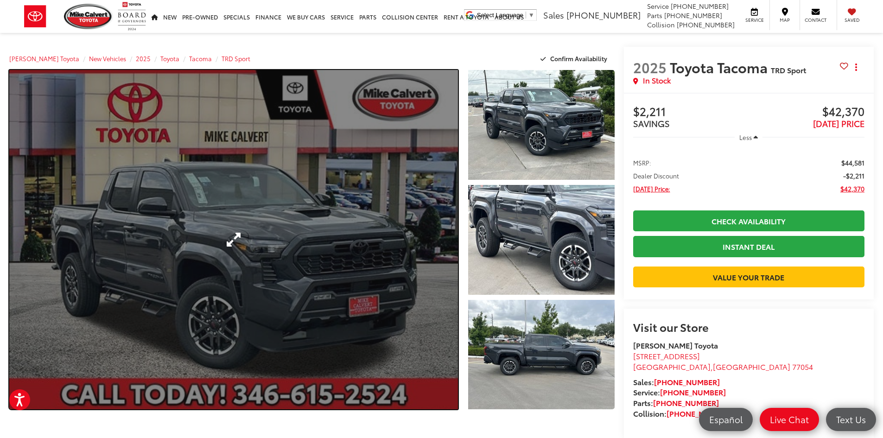
click at [271, 242] on link "Expand Photo 0" at bounding box center [233, 239] width 449 height 339
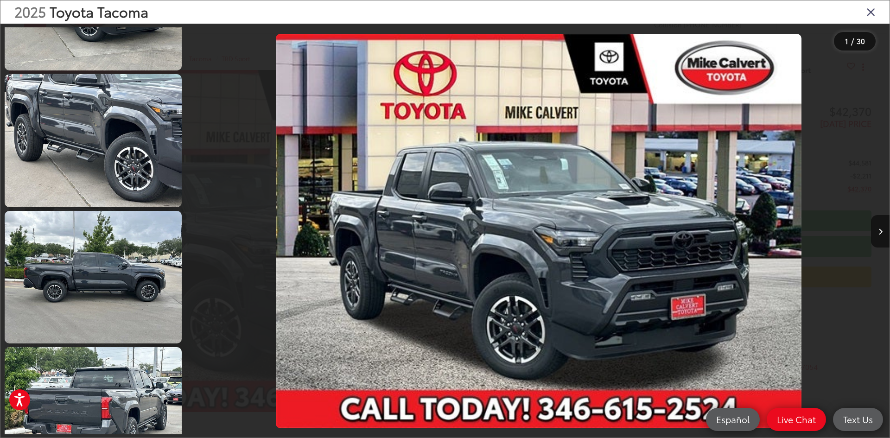
scroll to position [232, 0]
click at [882, 234] on icon "Next image" at bounding box center [881, 232] width 4 height 6
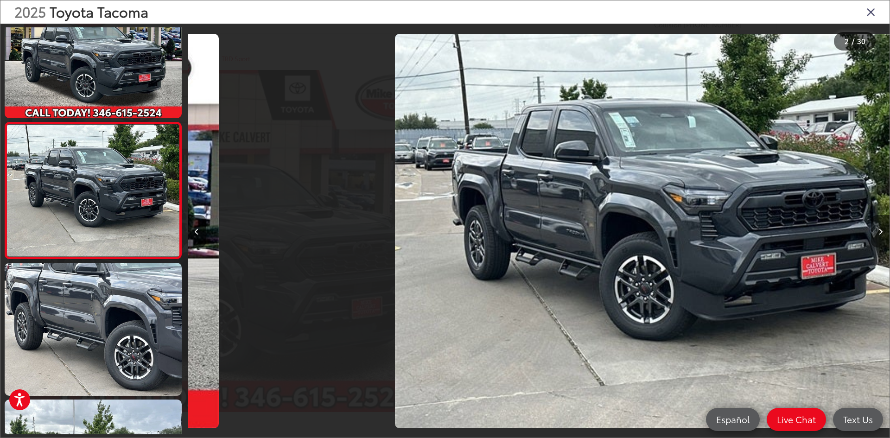
scroll to position [29, 0]
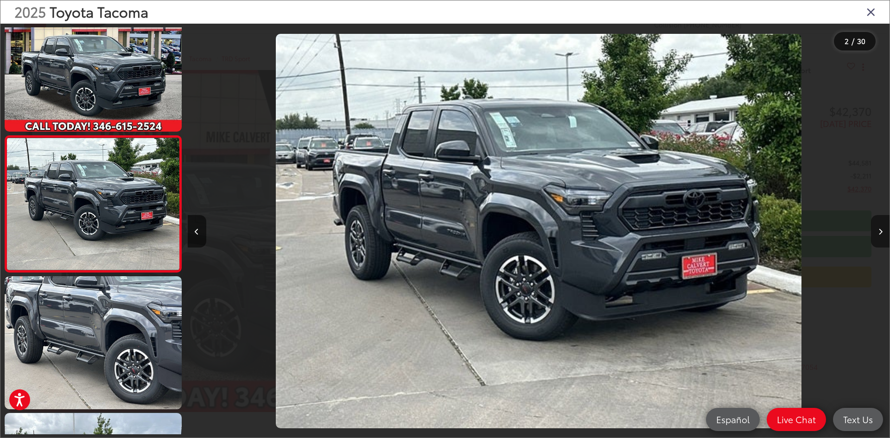
click at [881, 235] on icon "Next image" at bounding box center [881, 232] width 4 height 6
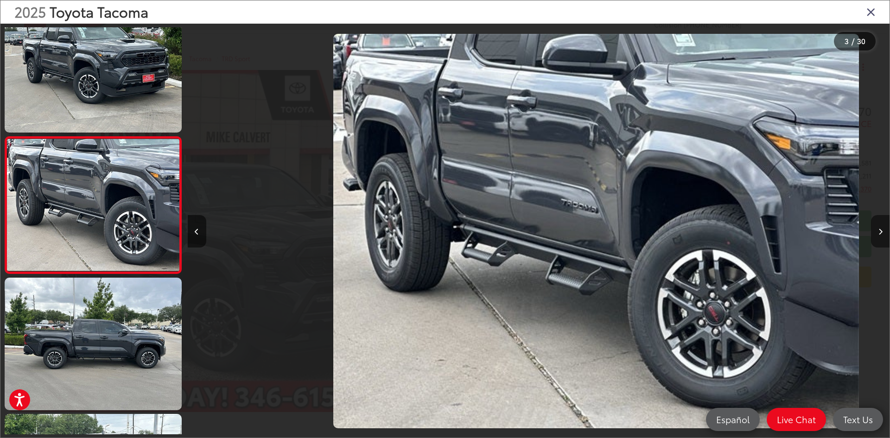
scroll to position [165, 0]
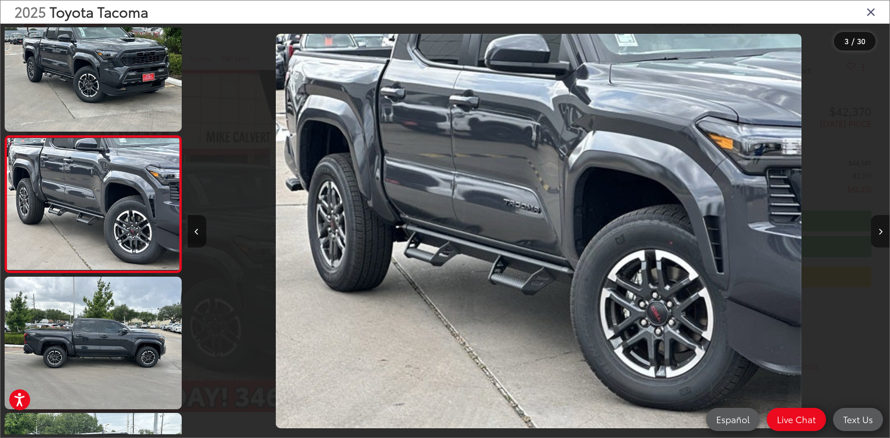
click at [881, 235] on icon "Next image" at bounding box center [881, 232] width 4 height 6
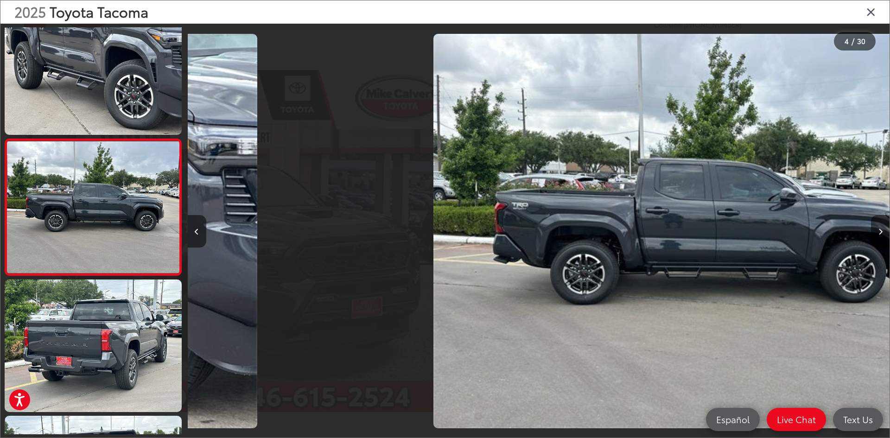
scroll to position [302, 0]
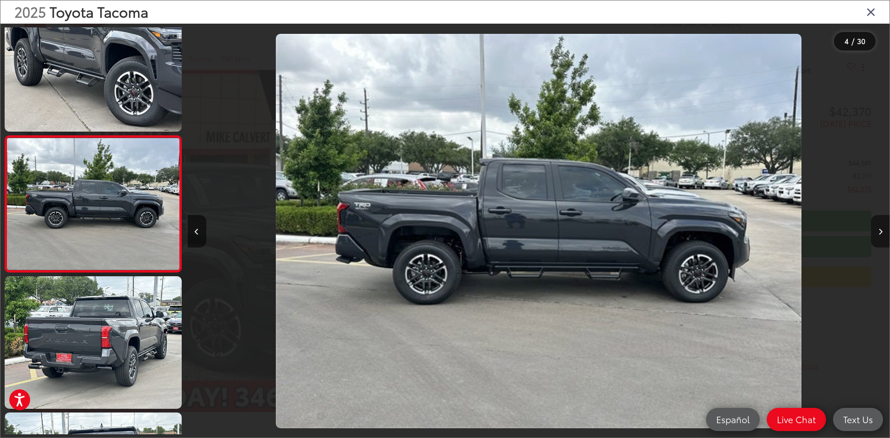
click at [881, 235] on icon "Next image" at bounding box center [881, 232] width 4 height 6
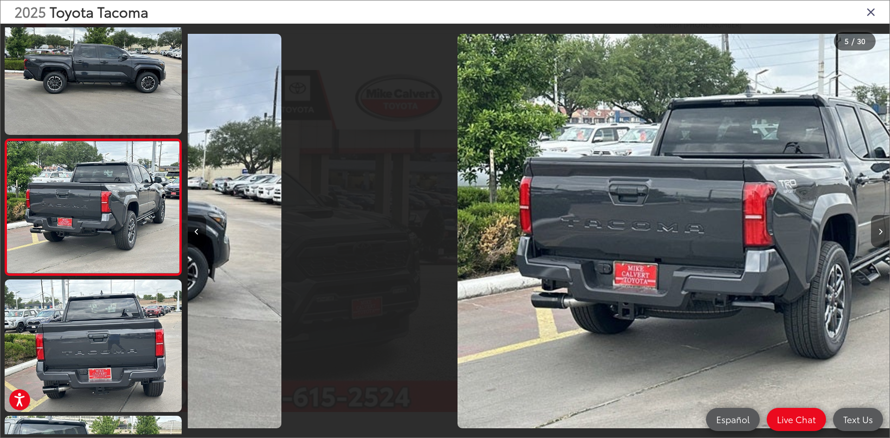
scroll to position [438, 0]
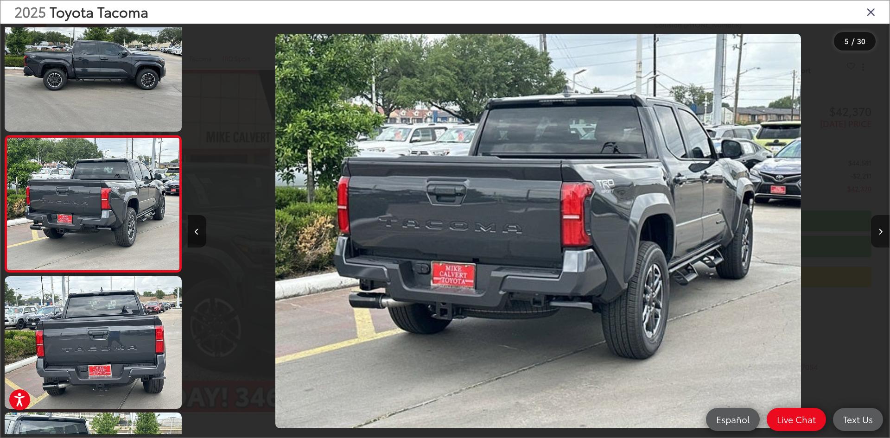
click at [881, 235] on icon "Next image" at bounding box center [881, 232] width 4 height 6
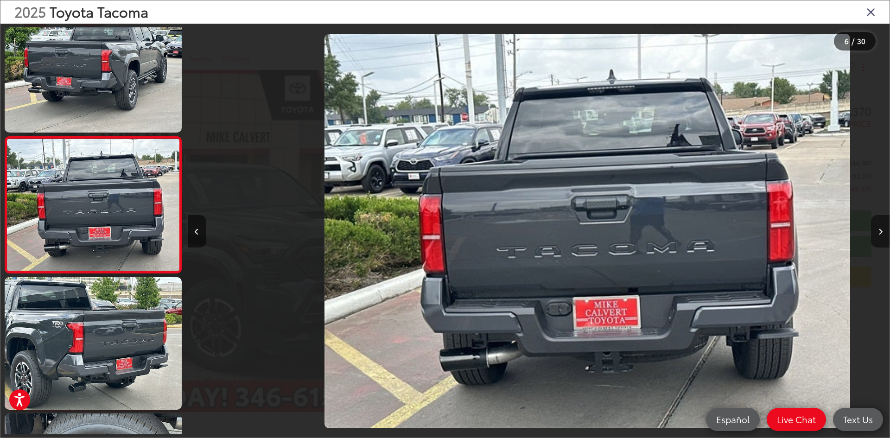
scroll to position [575, 0]
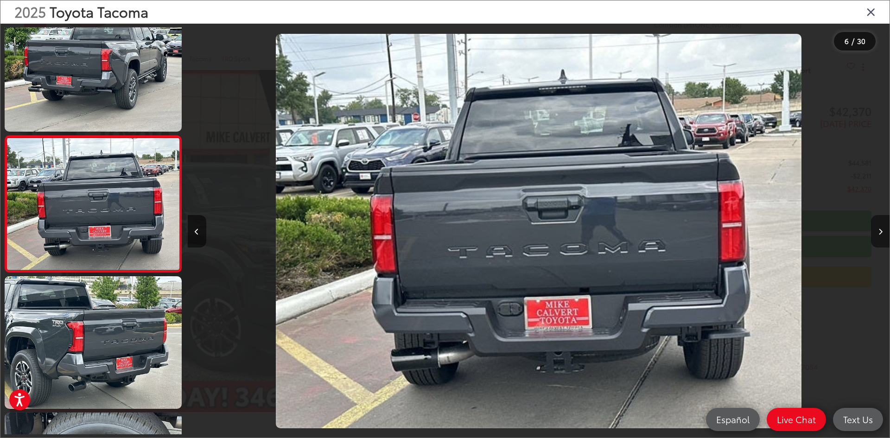
click at [881, 235] on icon "Next image" at bounding box center [881, 232] width 4 height 6
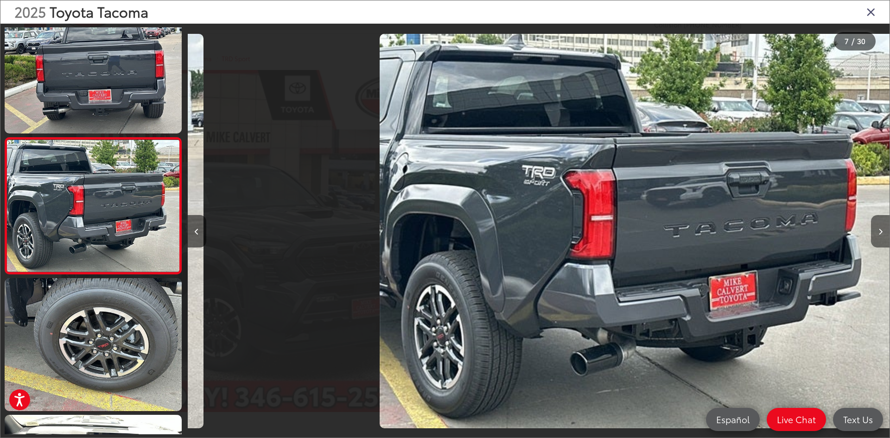
scroll to position [711, 0]
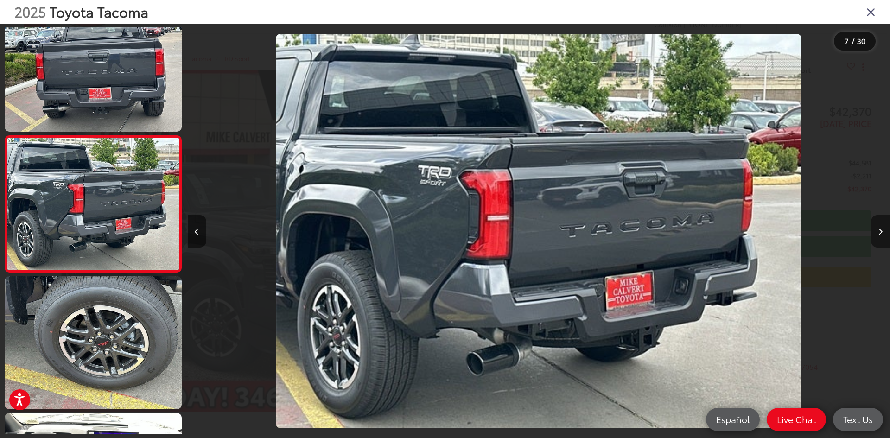
click at [881, 235] on icon "Next image" at bounding box center [881, 232] width 4 height 6
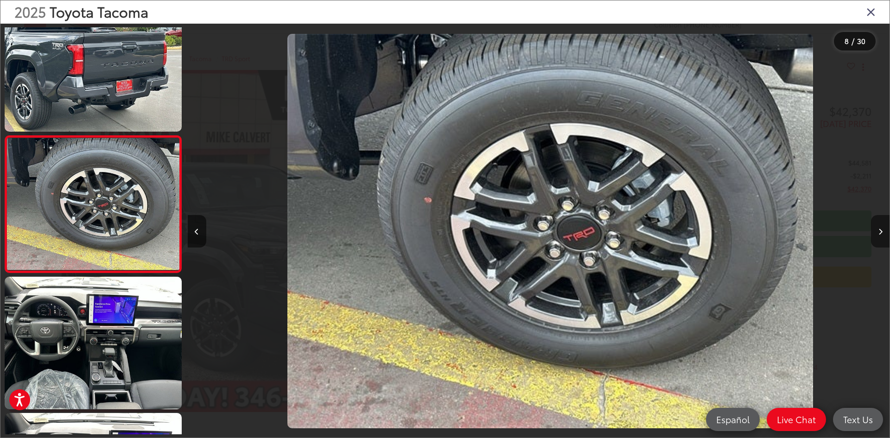
scroll to position [0, 4916]
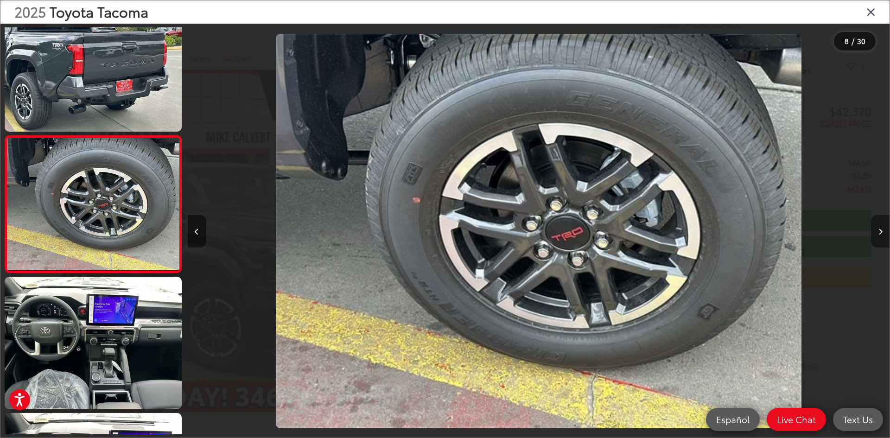
click at [881, 235] on icon "Next image" at bounding box center [881, 232] width 4 height 6
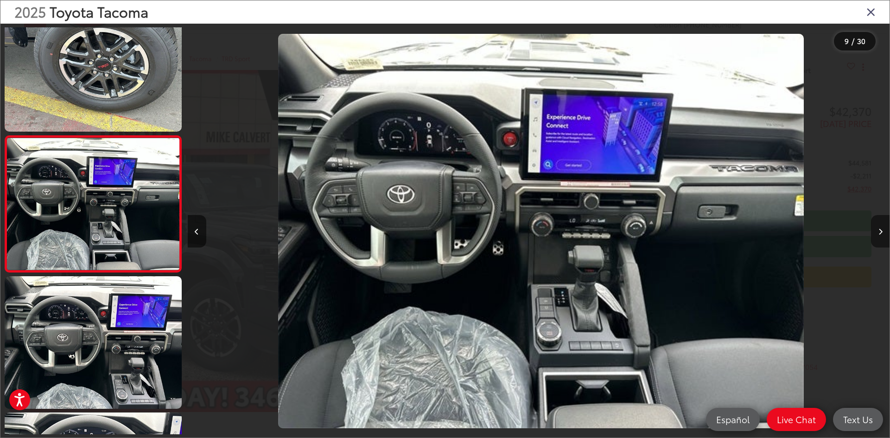
scroll to position [0, 5618]
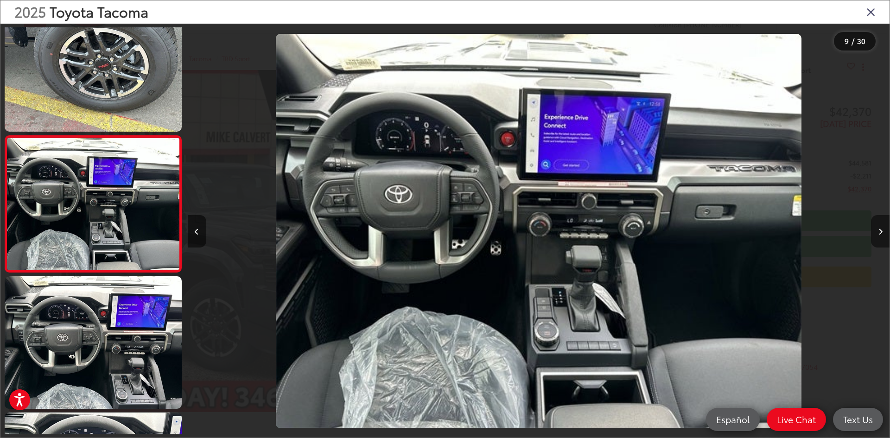
click at [881, 235] on icon "Next image" at bounding box center [881, 232] width 4 height 6
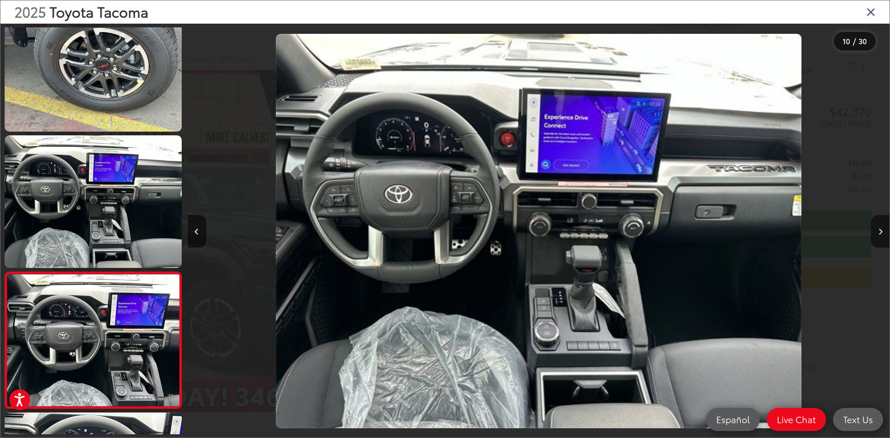
scroll to position [0, 6110]
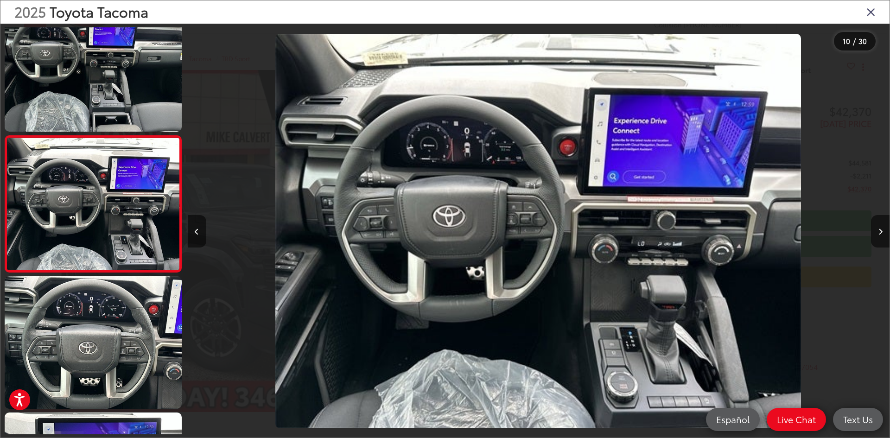
click at [871, 12] on icon "Close gallery" at bounding box center [871, 12] width 9 height 12
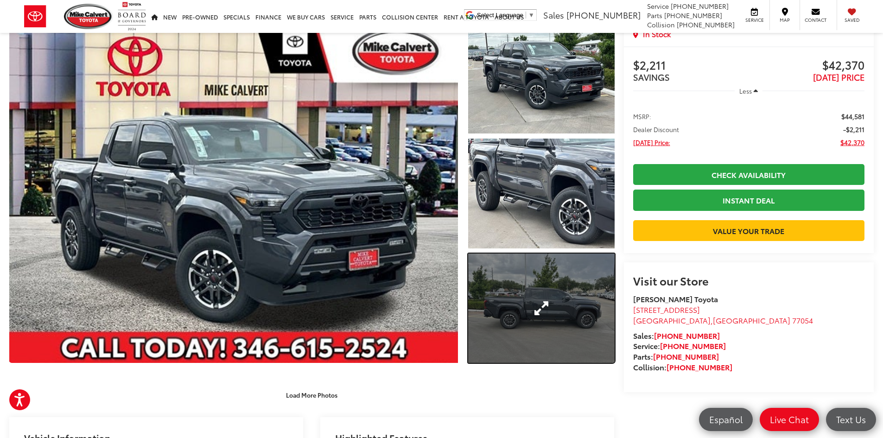
click at [544, 310] on link "Expand Photo 3" at bounding box center [541, 309] width 147 height 110
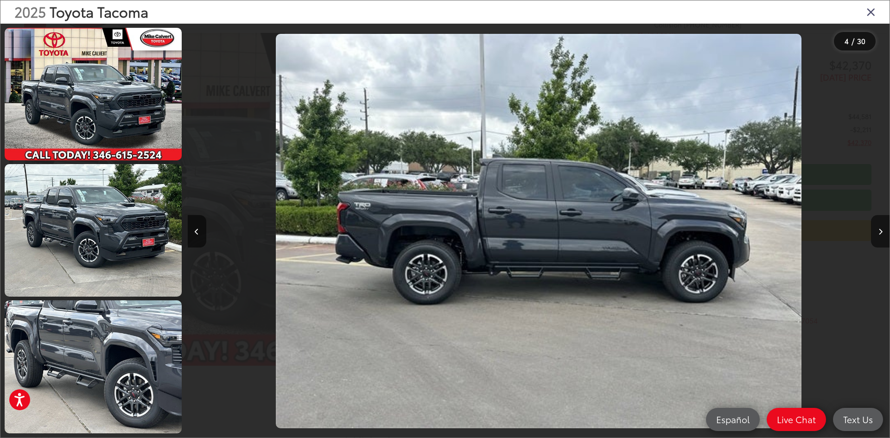
click at [869, 11] on icon "Close gallery" at bounding box center [871, 12] width 9 height 12
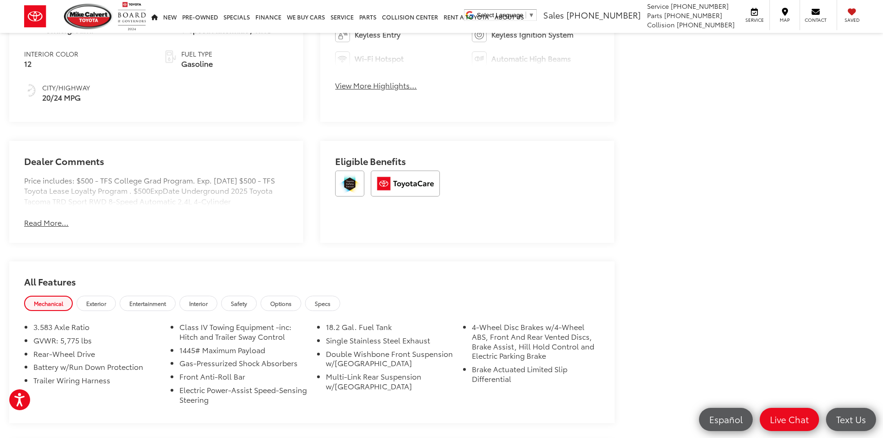
click at [55, 222] on button "Read More..." at bounding box center [46, 222] width 45 height 11
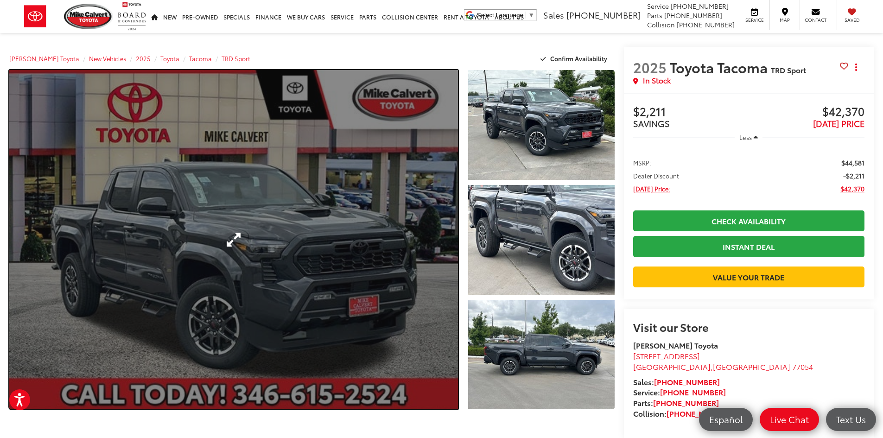
click at [221, 238] on link "Expand Photo 0" at bounding box center [233, 239] width 449 height 339
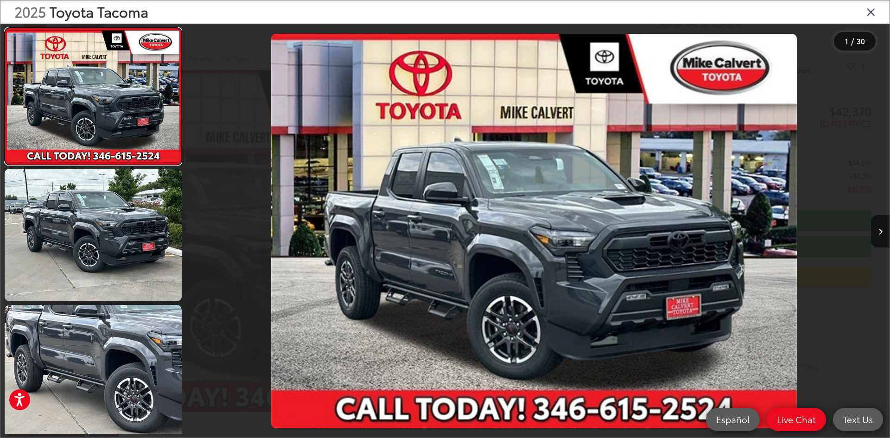
scroll to position [0, 0]
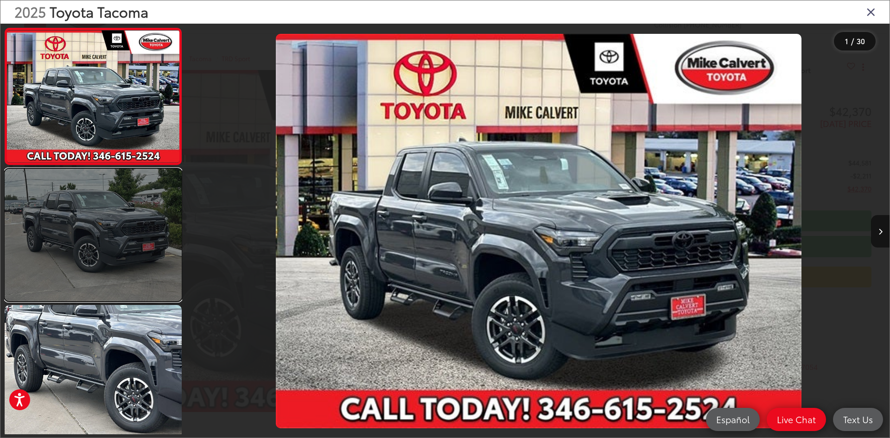
click at [135, 224] on link at bounding box center [93, 235] width 177 height 133
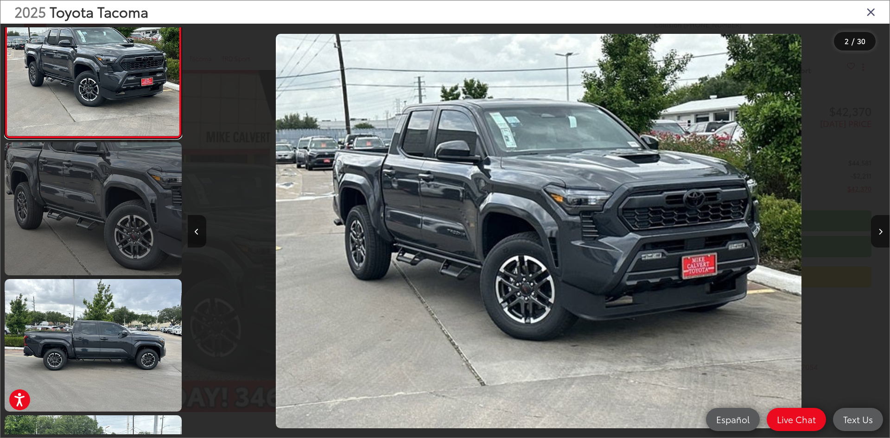
scroll to position [214, 0]
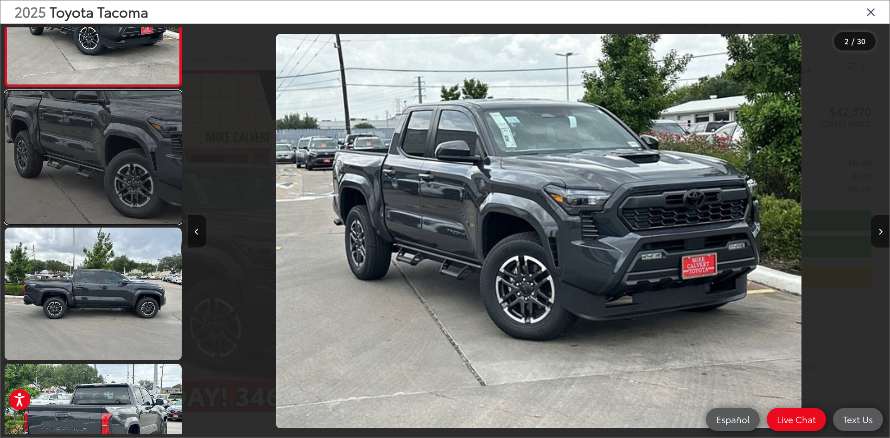
click at [122, 170] on link at bounding box center [93, 157] width 177 height 133
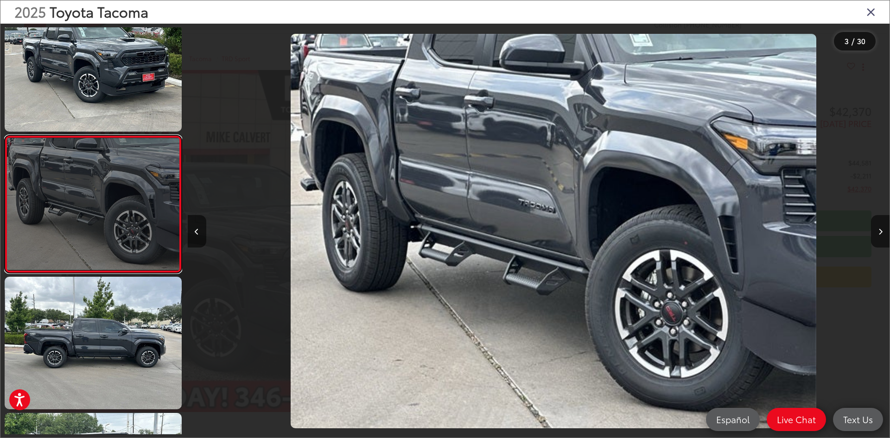
scroll to position [0, 1405]
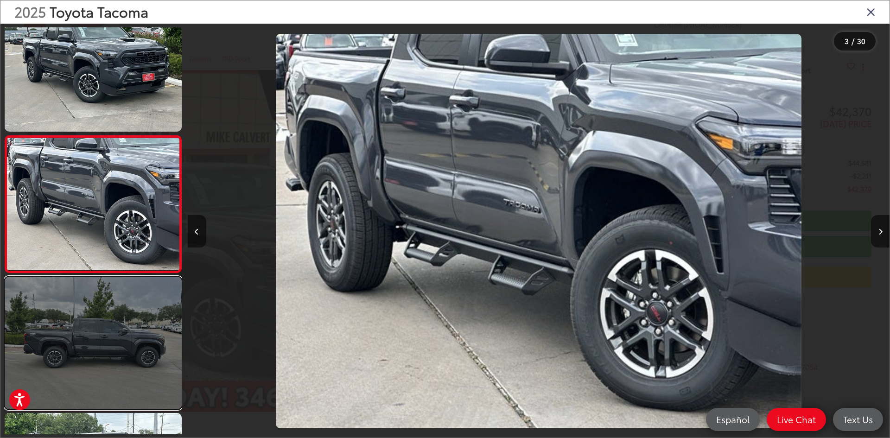
click at [80, 334] on link at bounding box center [93, 343] width 177 height 133
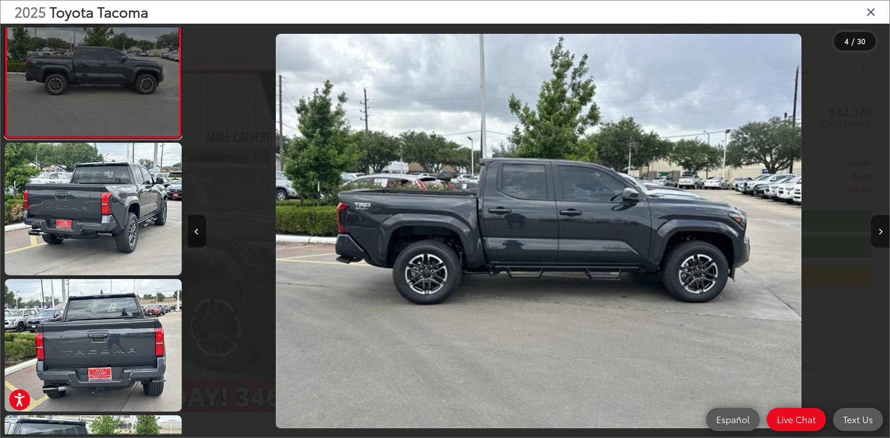
scroll to position [441, 0]
